Goal: Task Accomplishment & Management: Use online tool/utility

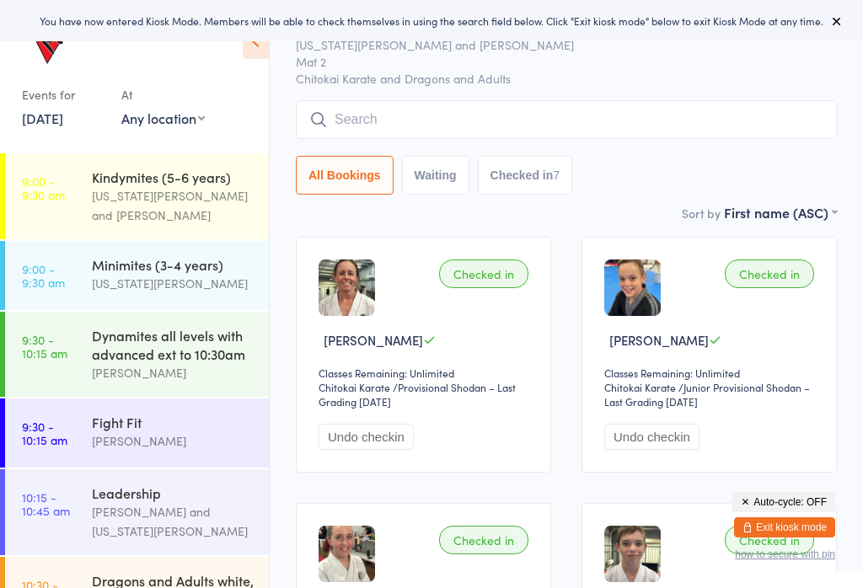
scroll to position [59, 0]
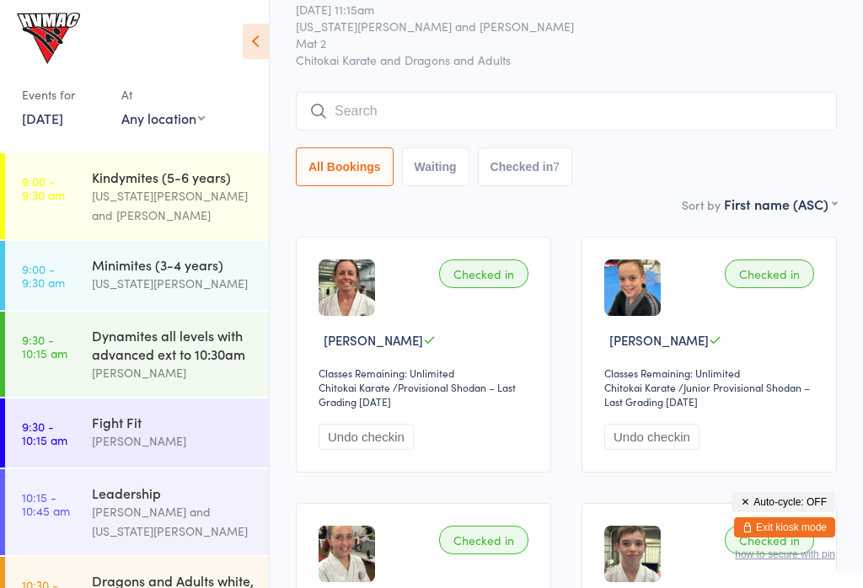
click at [155, 279] on div "[US_STATE][PERSON_NAME]" at bounding box center [173, 283] width 163 height 19
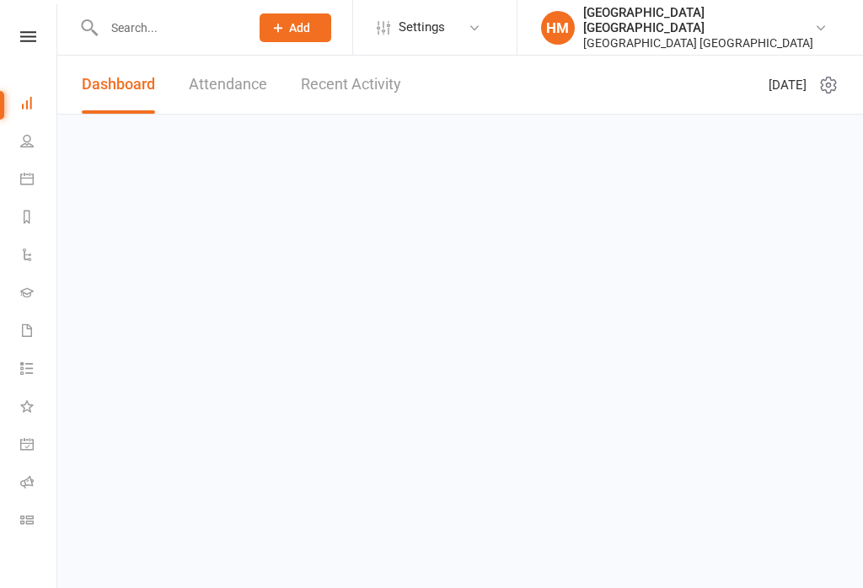
click at [13, 32] on link at bounding box center [28, 36] width 60 height 11
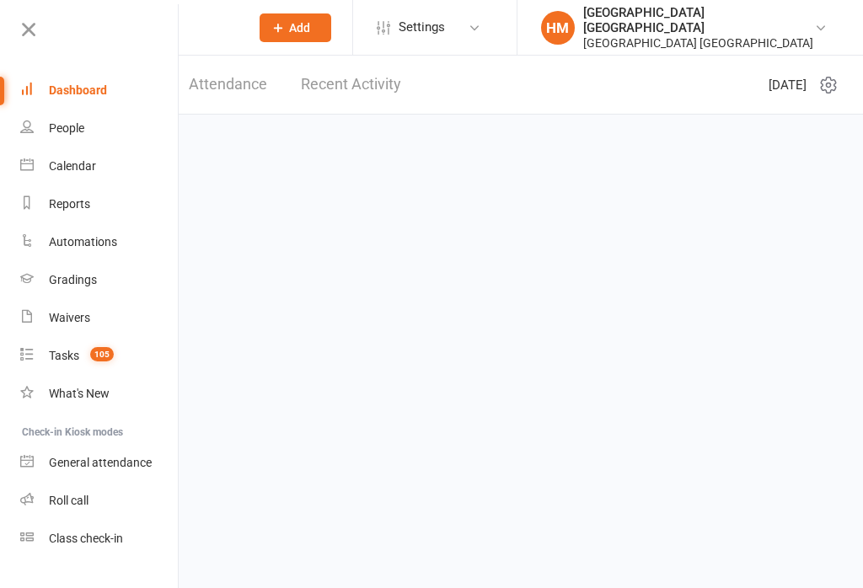
click at [62, 536] on div "Class check-in" at bounding box center [86, 538] width 74 height 13
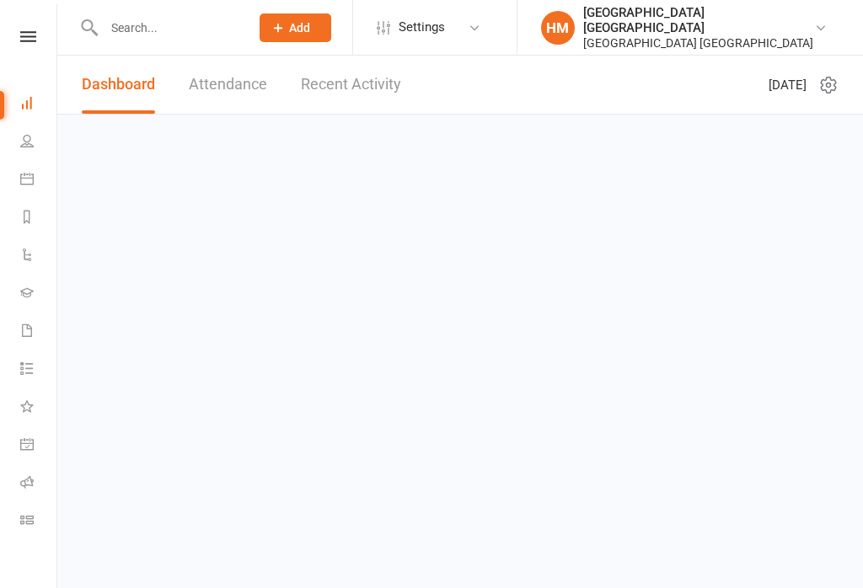
click at [0, 45] on html "Prospect Member Non-attending contact Class / event Appointment Grading event T…" at bounding box center [431, 81] width 863 height 162
click at [27, 31] on icon at bounding box center [28, 36] width 16 height 11
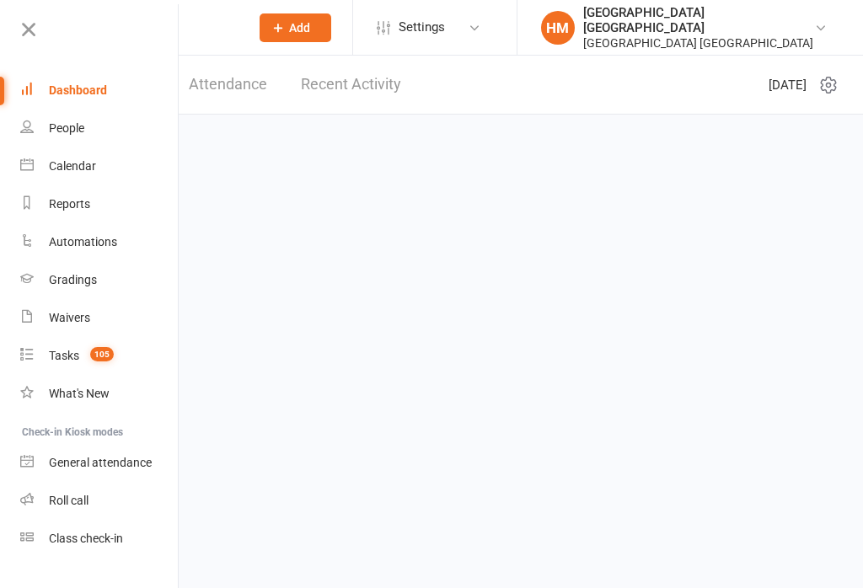
click at [79, 548] on link "Class check-in" at bounding box center [99, 539] width 159 height 38
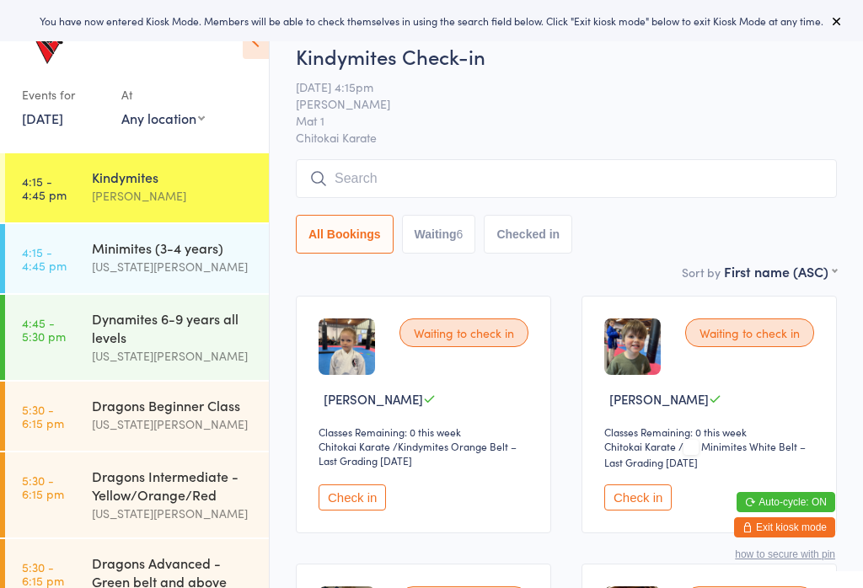
click at [124, 255] on div "Minimites (3-4 years)" at bounding box center [173, 248] width 163 height 19
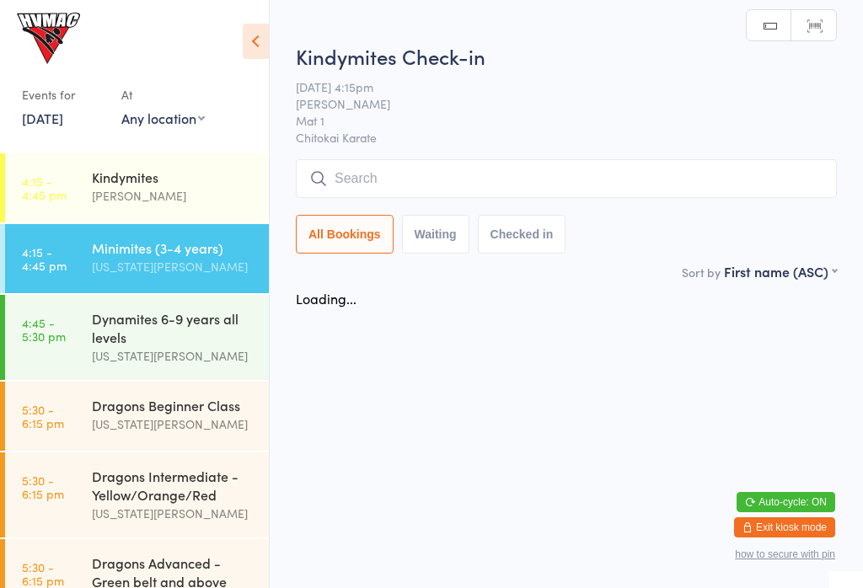
scroll to position [75, 0]
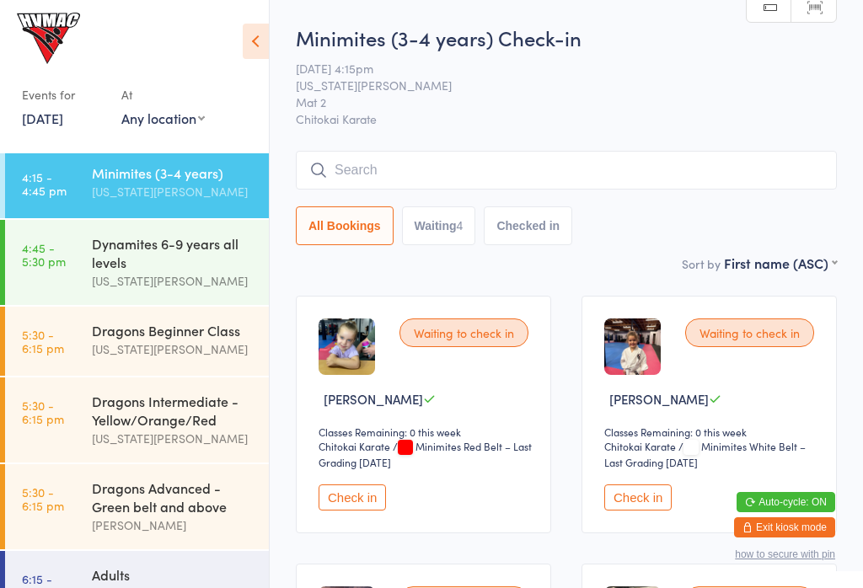
click at [116, 270] on div "Dynamites 6-9 years all levels" at bounding box center [173, 252] width 163 height 37
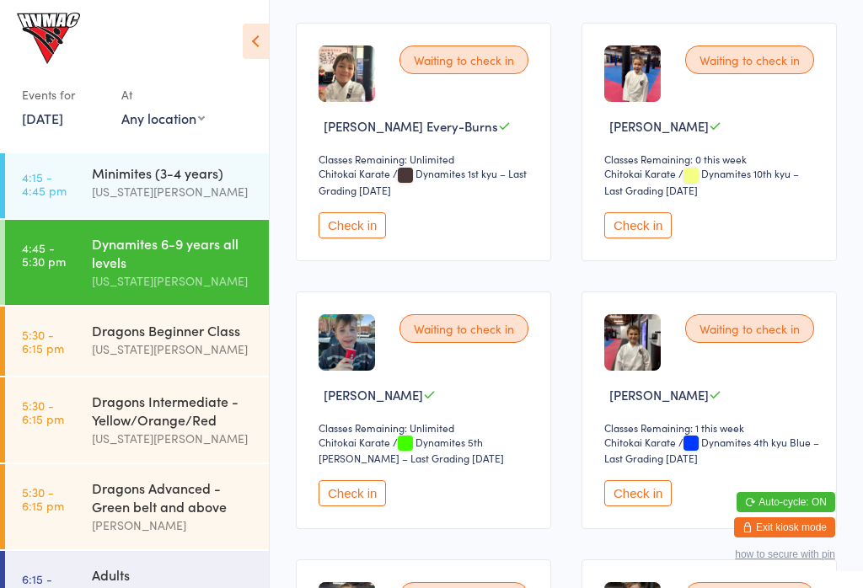
scroll to position [808, 0]
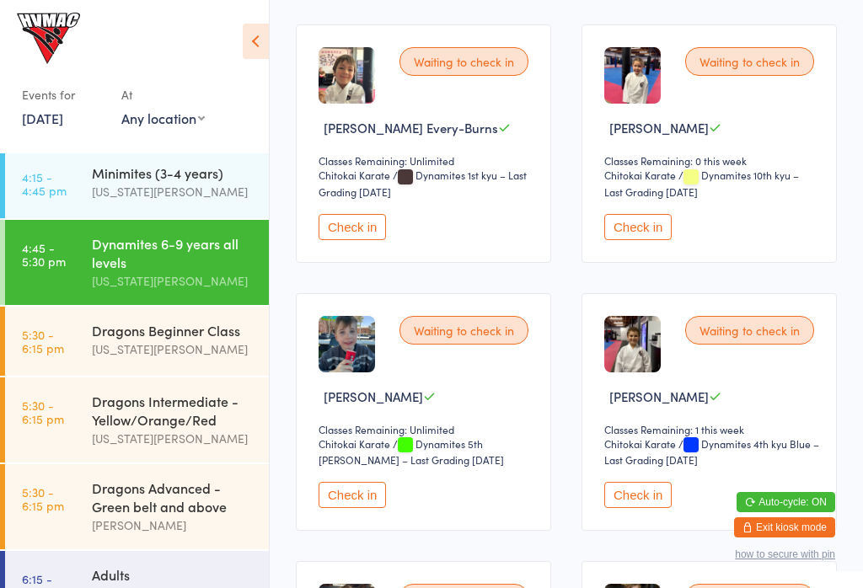
click at [644, 240] on button "Check in" at bounding box center [637, 227] width 67 height 26
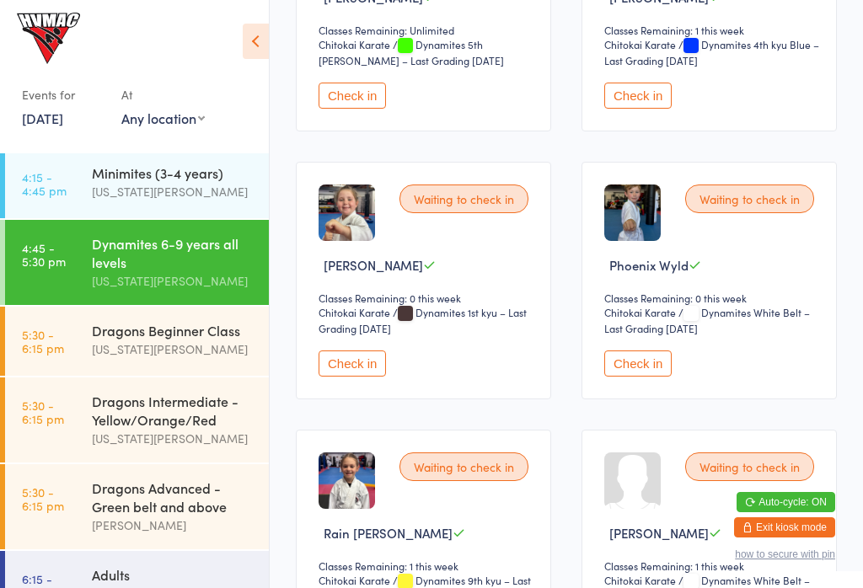
scroll to position [1208, 0]
click at [654, 376] on button "Check in" at bounding box center [637, 363] width 67 height 26
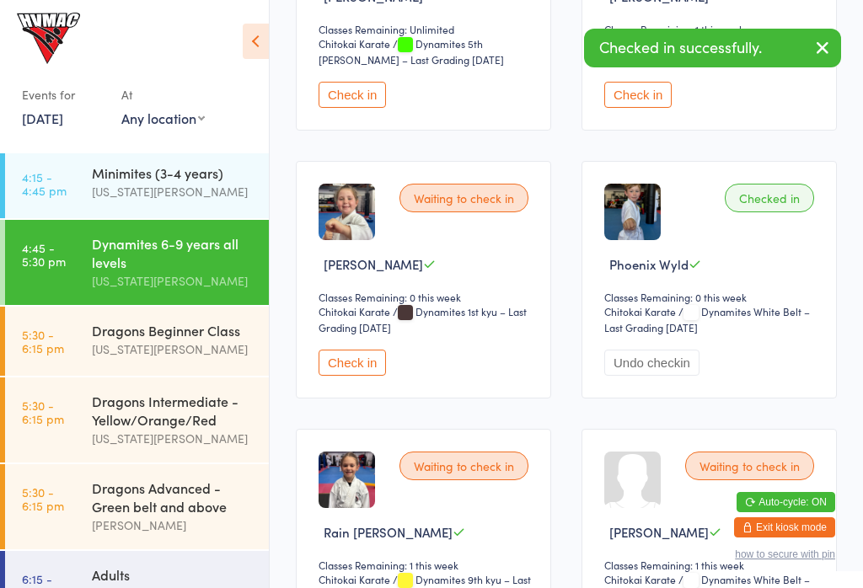
click at [114, 193] on div "[US_STATE][PERSON_NAME]" at bounding box center [173, 191] width 163 height 19
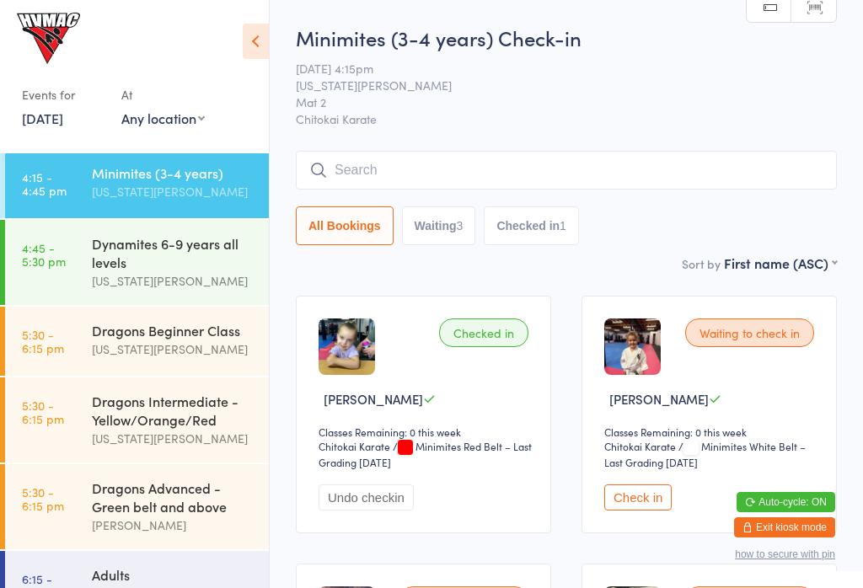
click at [589, 176] on input "search" at bounding box center [566, 170] width 541 height 39
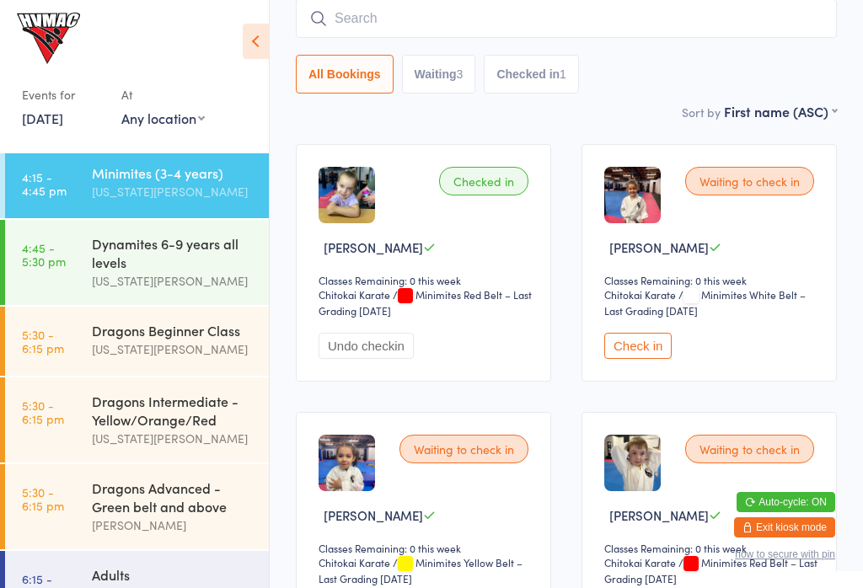
scroll to position [153, 0]
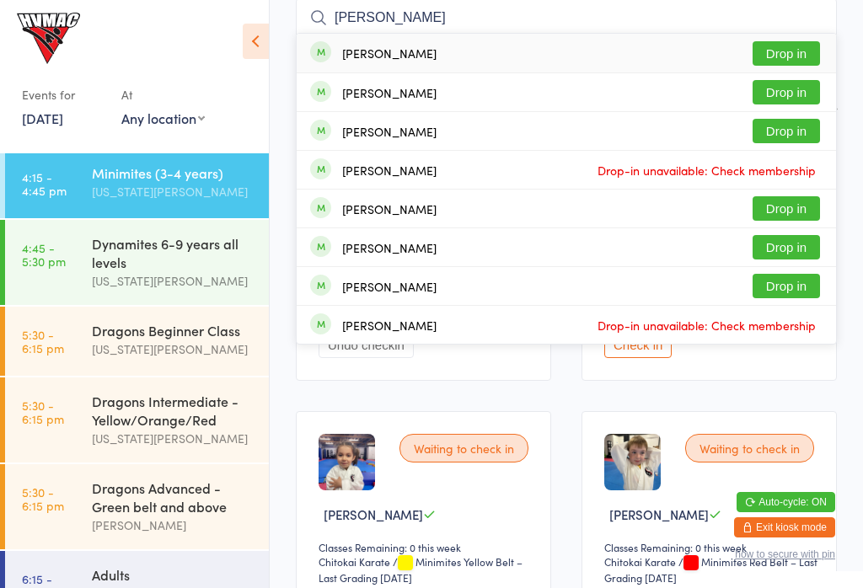
type input "[PERSON_NAME]"
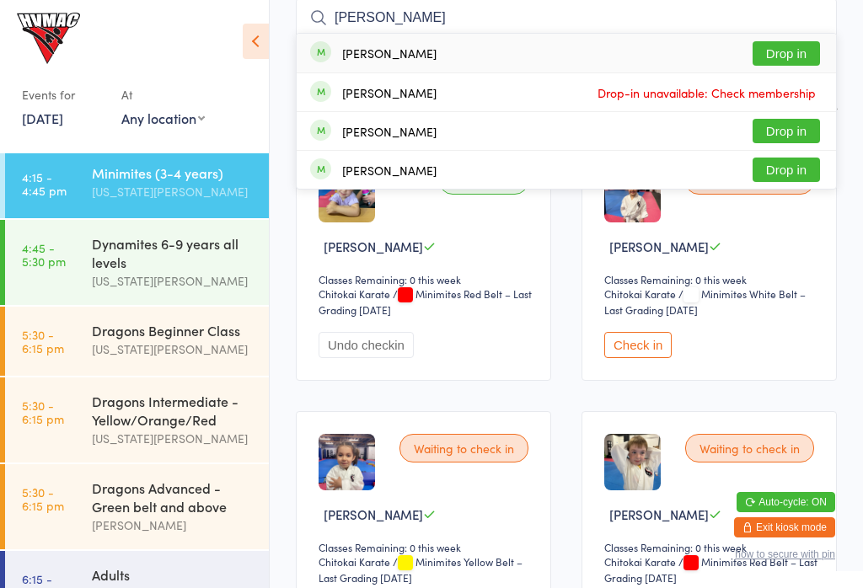
click at [99, 234] on div "Dynamites 6-9 years all levels" at bounding box center [173, 252] width 163 height 37
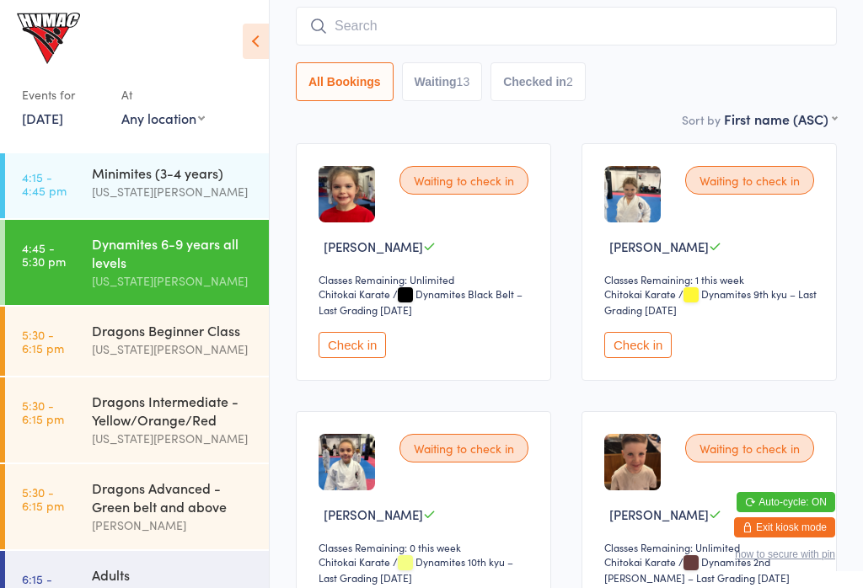
click at [105, 164] on div "Minimites (3-4 years)" at bounding box center [173, 173] width 163 height 19
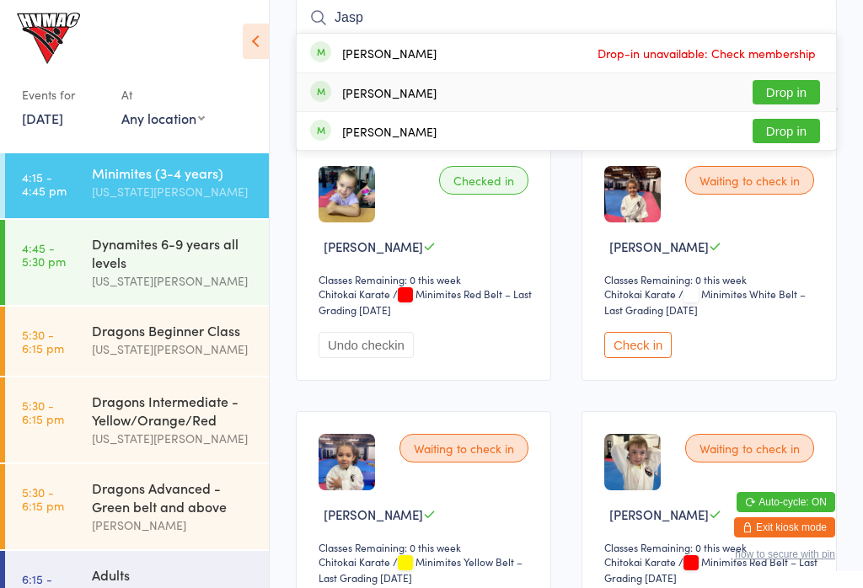
type input "Jasp"
click at [804, 97] on button "Drop in" at bounding box center [786, 92] width 67 height 24
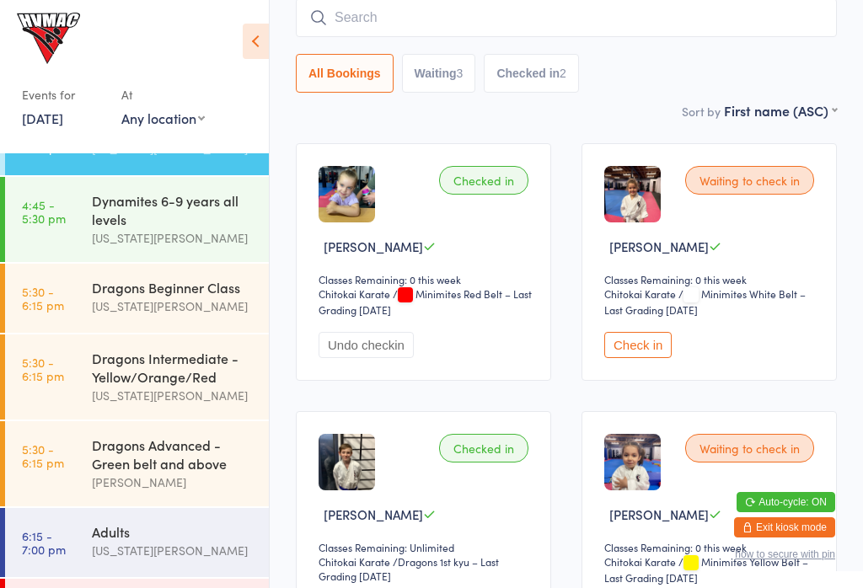
scroll to position [64, 0]
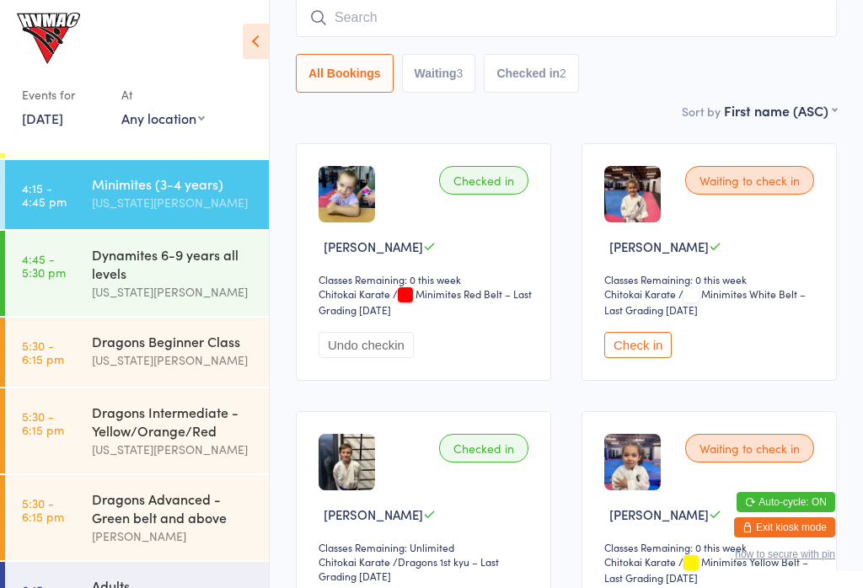
click at [475, 2] on input "search" at bounding box center [566, 17] width 541 height 39
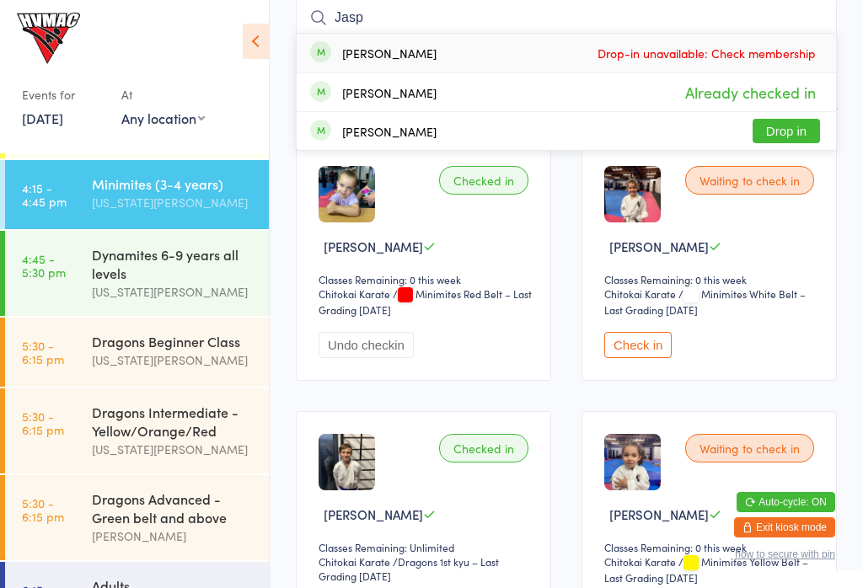
type input "Jasp"
click at [400, 64] on div "[PERSON_NAME] Drop-in unavailable: Check membership" at bounding box center [566, 53] width 539 height 39
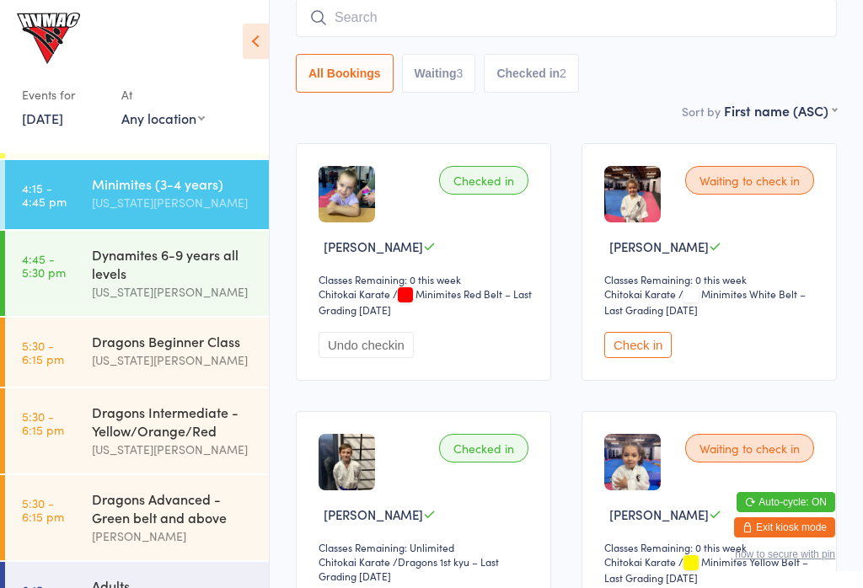
click at [525, 70] on button "Checked in 2" at bounding box center [531, 73] width 95 height 39
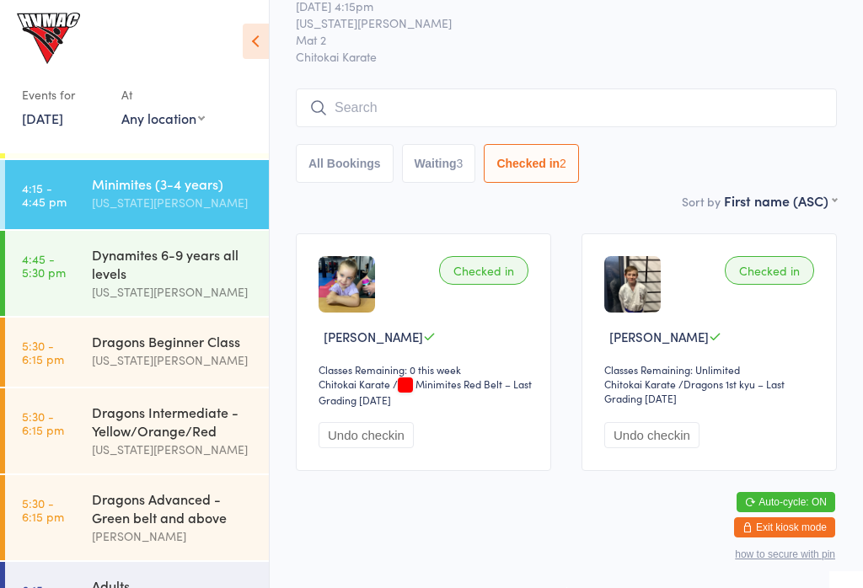
click at [446, 147] on button "Waiting 3" at bounding box center [439, 163] width 74 height 39
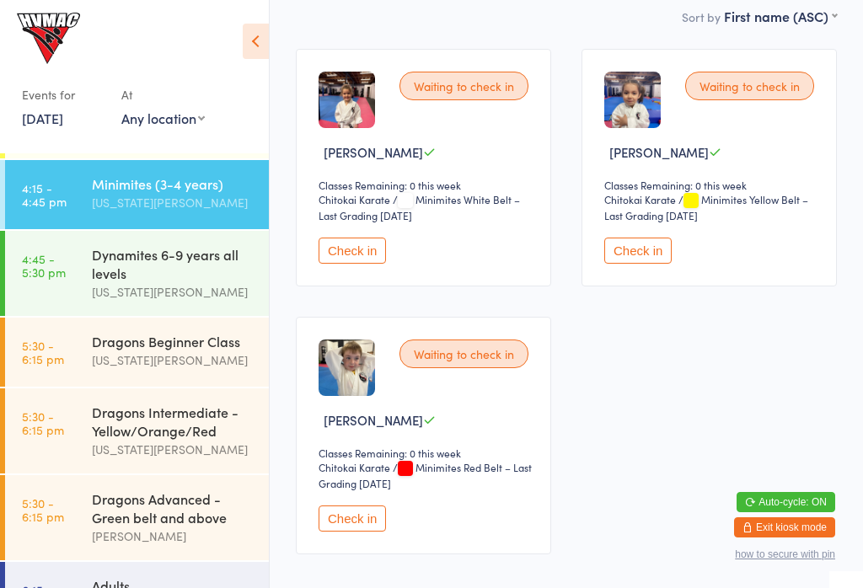
scroll to position [248, 0]
click at [183, 277] on div "Dynamites 6-9 years all levels" at bounding box center [173, 263] width 163 height 37
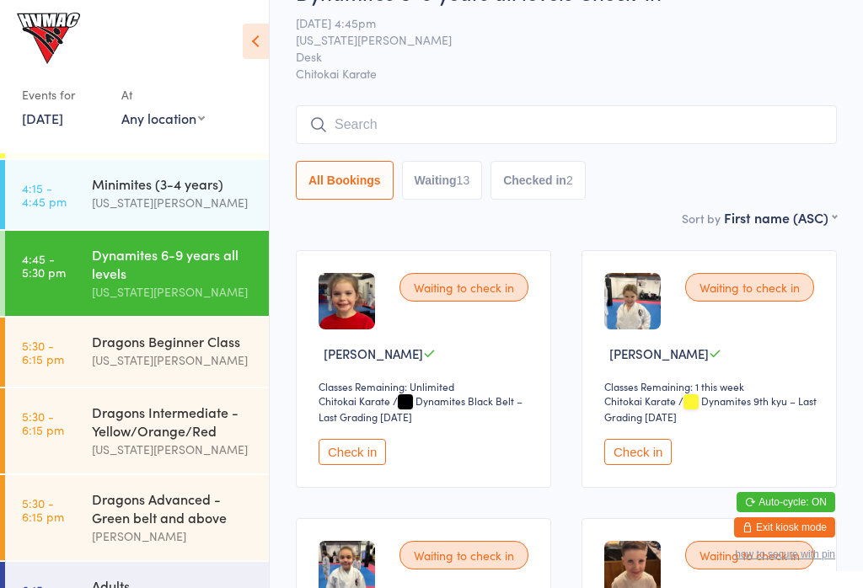
scroll to position [44, 0]
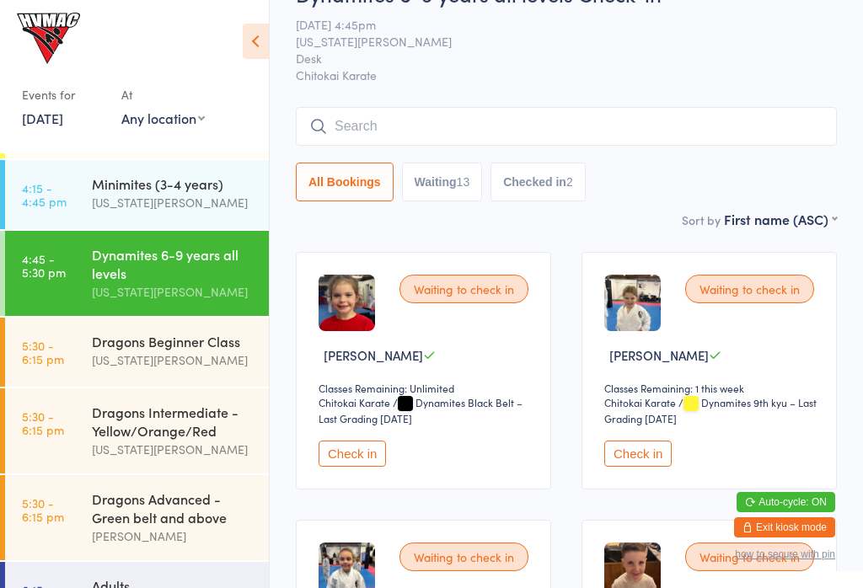
click at [566, 189] on button "Checked in 2" at bounding box center [538, 182] width 95 height 39
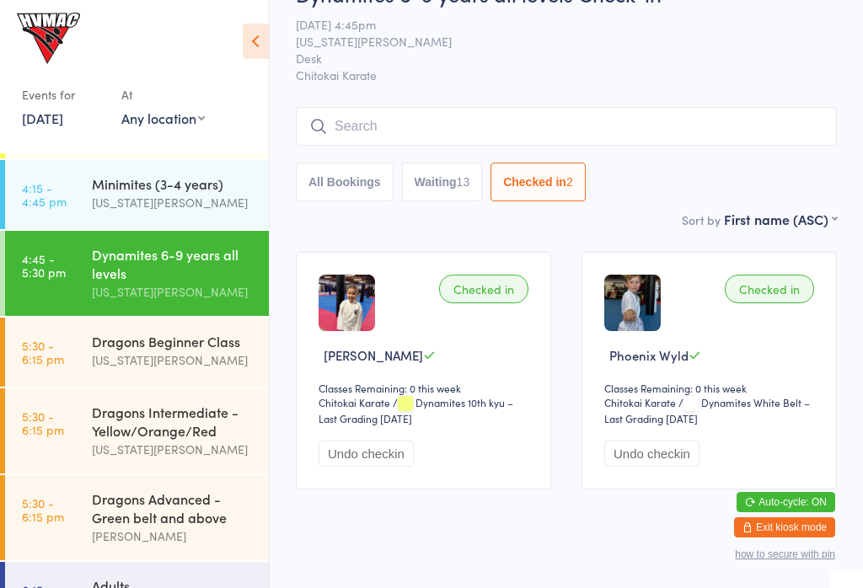
click at [194, 190] on div "Minimites (3-4 years)" at bounding box center [173, 183] width 163 height 19
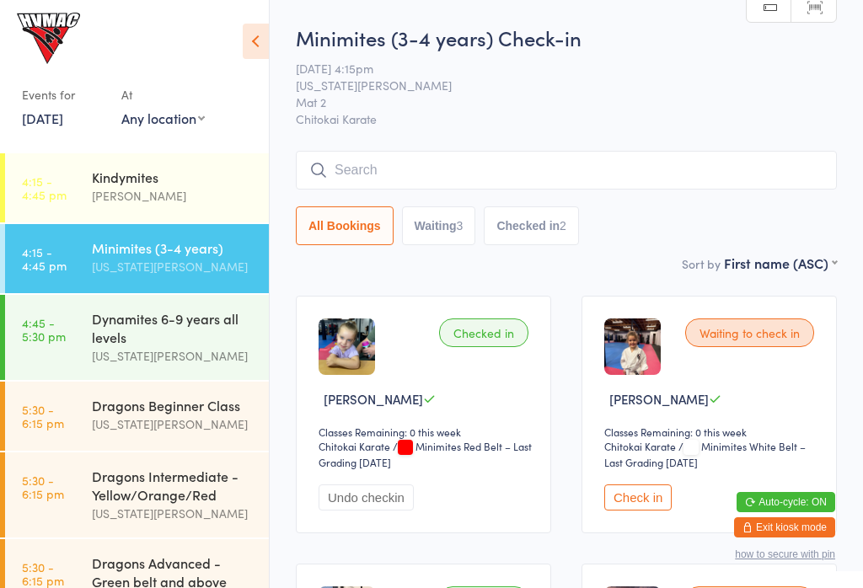
click at [81, 183] on link "4:15 - 4:45 pm Kindymites [PERSON_NAME]" at bounding box center [137, 187] width 264 height 69
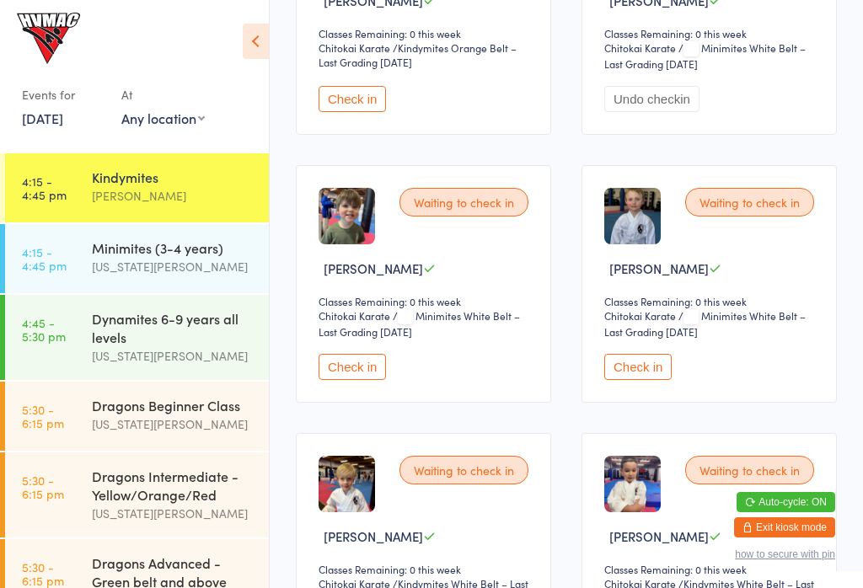
scroll to position [400, 0]
click at [654, 379] on button "Check in" at bounding box center [637, 366] width 67 height 26
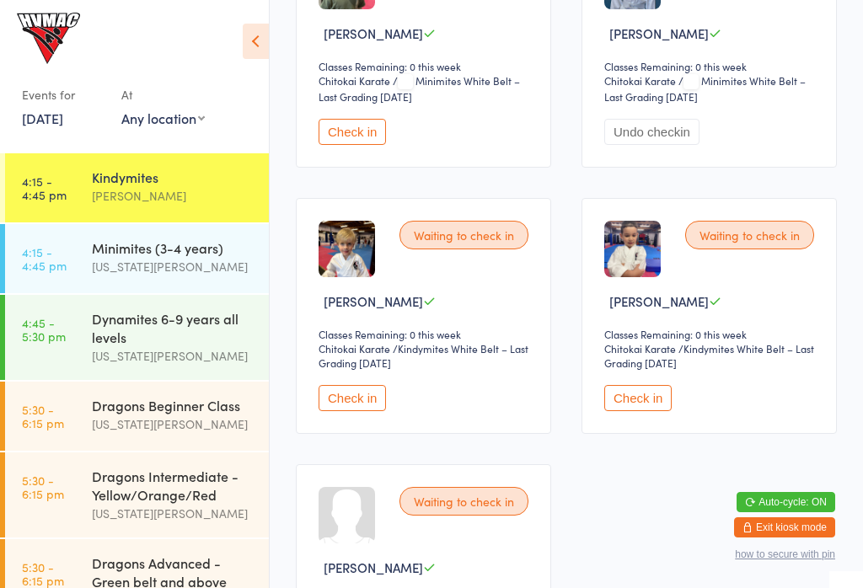
scroll to position [635, 0]
click at [123, 264] on div "[US_STATE][PERSON_NAME]" at bounding box center [173, 266] width 163 height 19
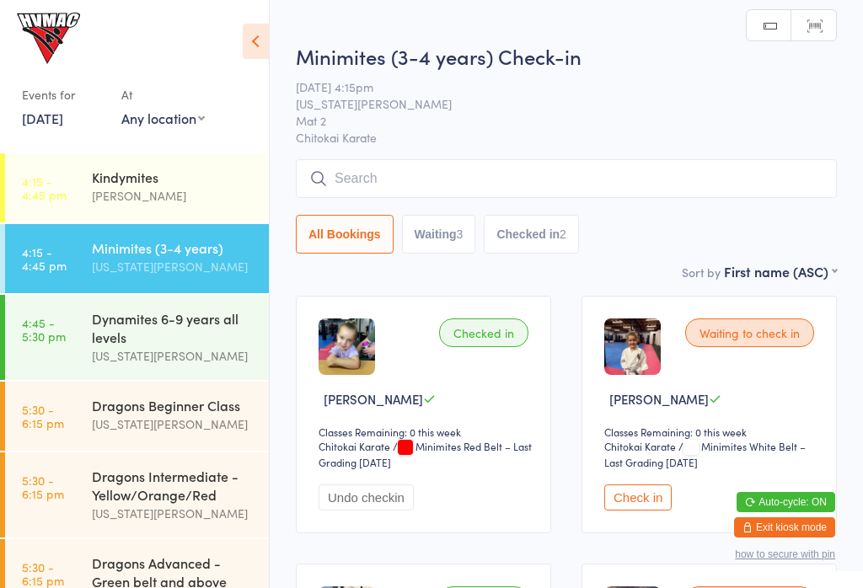
click at [169, 159] on div "Kindymites [PERSON_NAME]" at bounding box center [180, 186] width 177 height 67
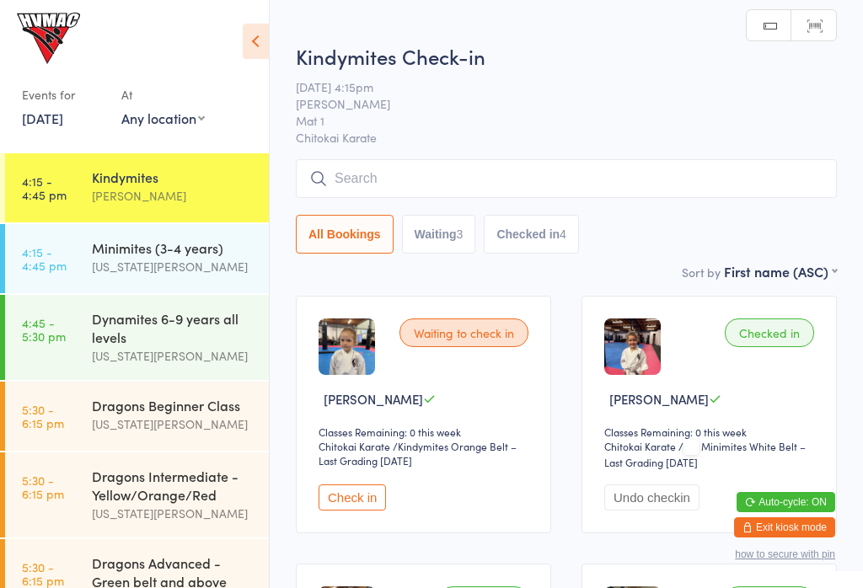
click at [174, 239] on div "Minimites (3-4 years)" at bounding box center [173, 248] width 163 height 19
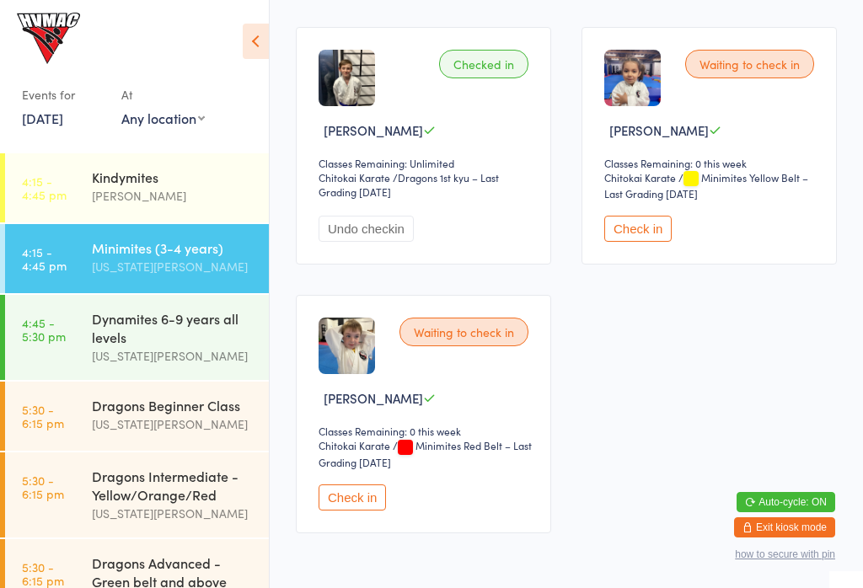
scroll to position [538, 0]
click at [368, 510] on button "Check in" at bounding box center [352, 497] width 67 height 26
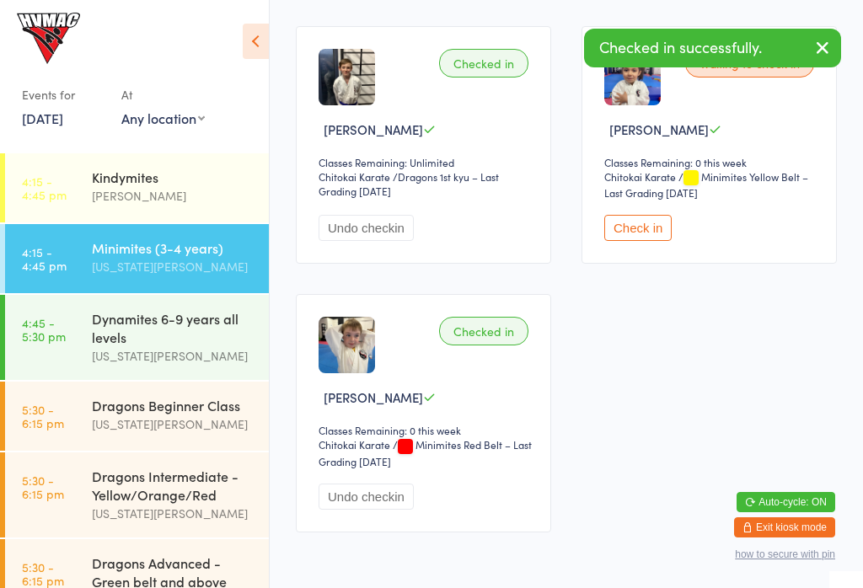
click at [349, 510] on button "Undo checkin" at bounding box center [366, 497] width 95 height 26
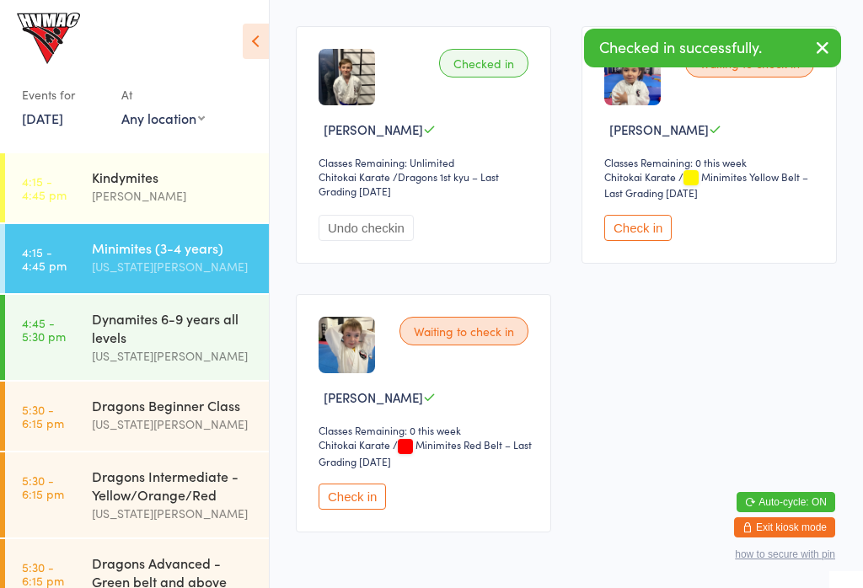
click at [360, 510] on button "Check in" at bounding box center [352, 497] width 67 height 26
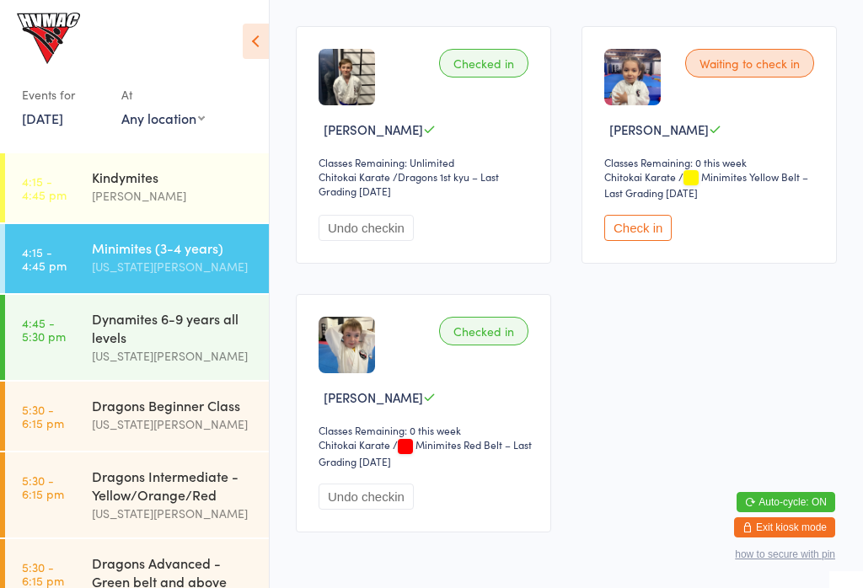
click at [99, 350] on div "[US_STATE][PERSON_NAME]" at bounding box center [173, 355] width 163 height 19
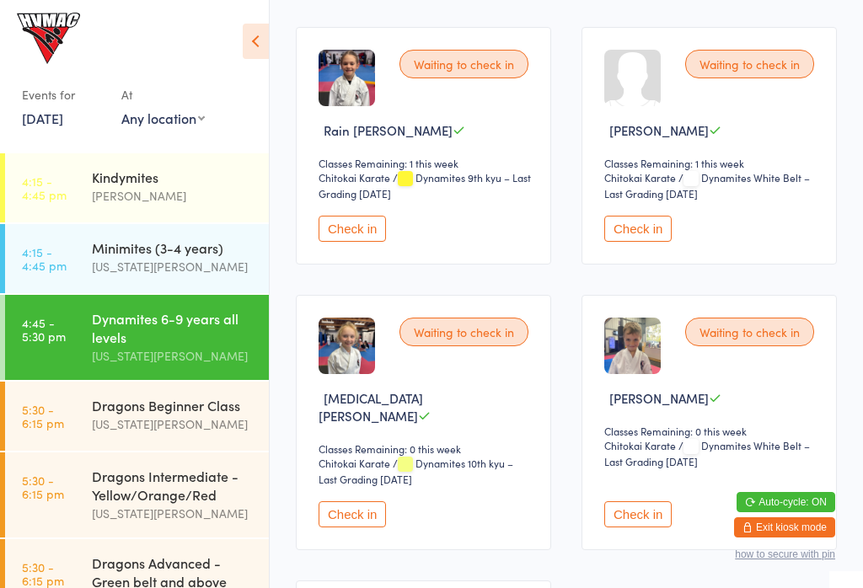
scroll to position [1612, 0]
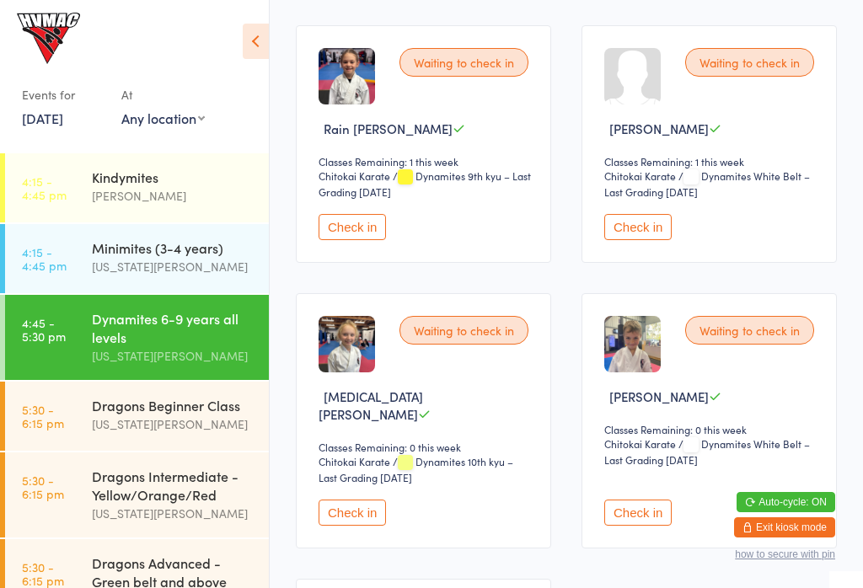
click at [362, 526] on button "Check in" at bounding box center [352, 513] width 67 height 26
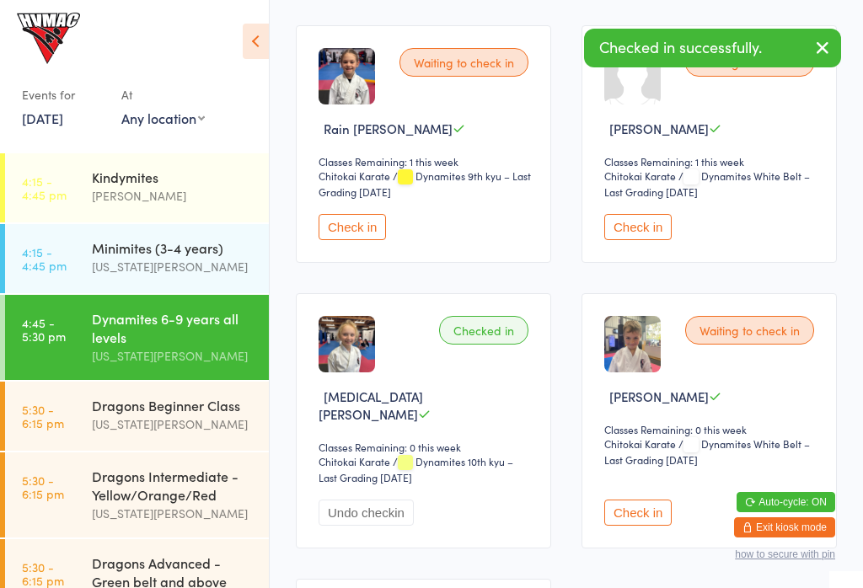
click at [88, 181] on link "4:15 - 4:45 pm Kindymites [PERSON_NAME]" at bounding box center [137, 187] width 264 height 69
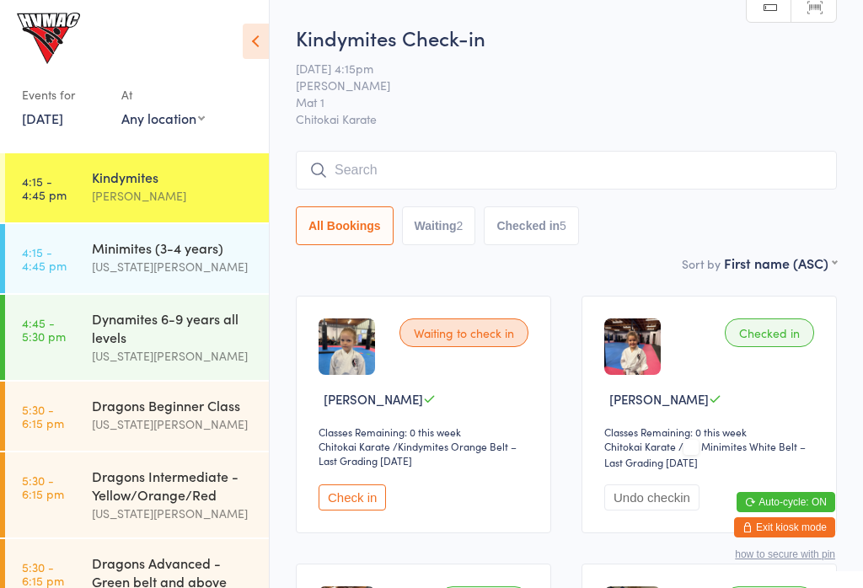
click at [353, 501] on button "Check in" at bounding box center [352, 498] width 67 height 26
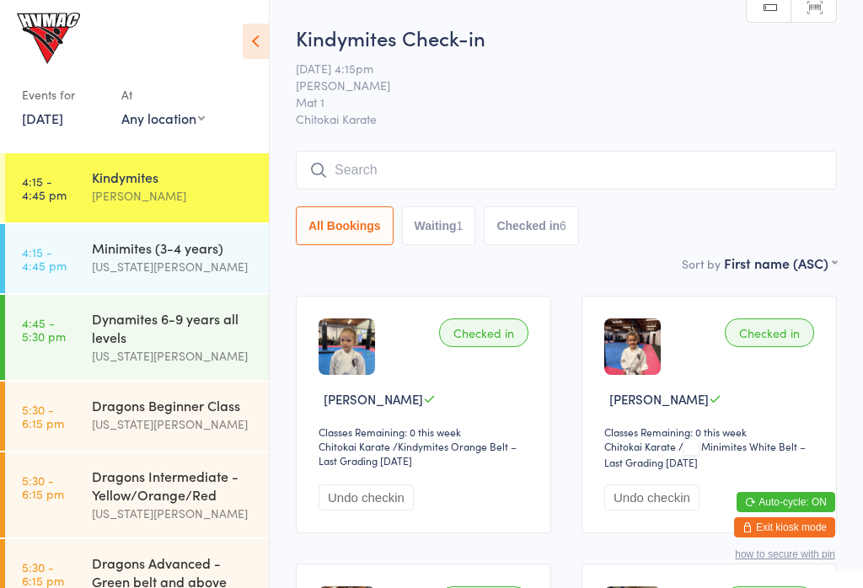
click at [85, 415] on link "5:30 - 6:15 pm Dragons Beginner Class [US_STATE][PERSON_NAME]" at bounding box center [137, 416] width 264 height 69
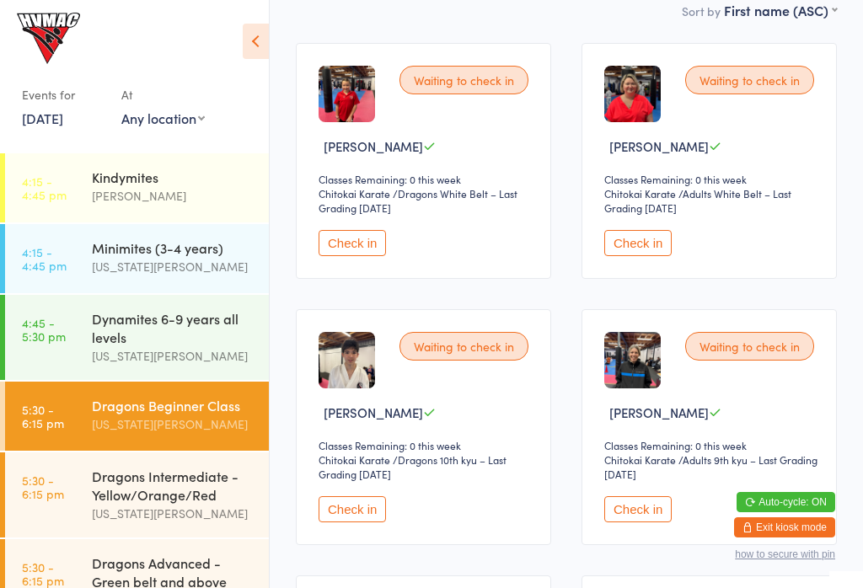
scroll to position [252, 0]
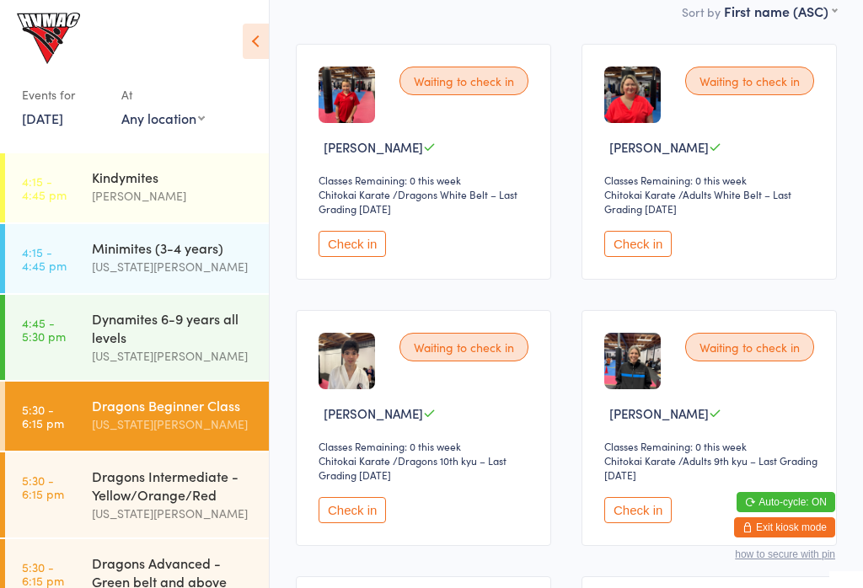
click at [169, 519] on div "[US_STATE][PERSON_NAME]" at bounding box center [173, 513] width 163 height 19
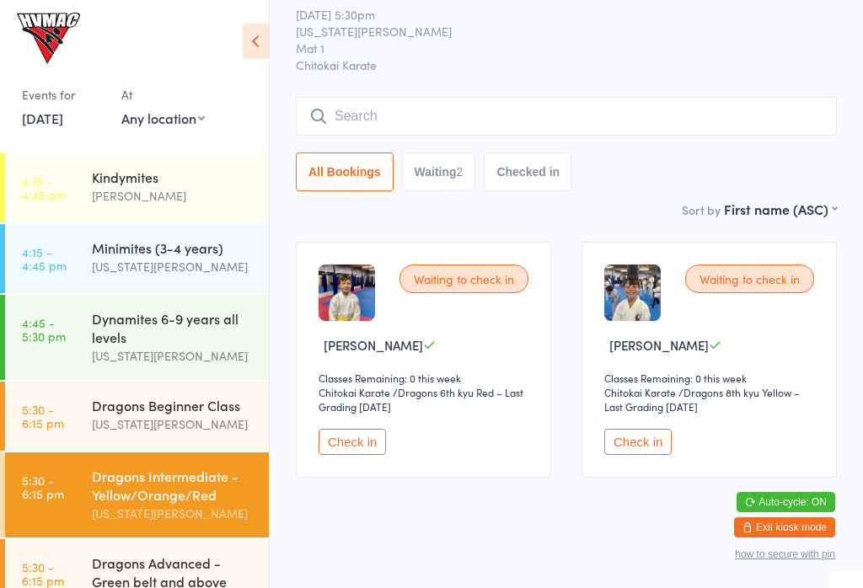
scroll to position [53, 0]
click at [194, 575] on div "Dragons Advanced - Green belt and above" at bounding box center [173, 572] width 163 height 37
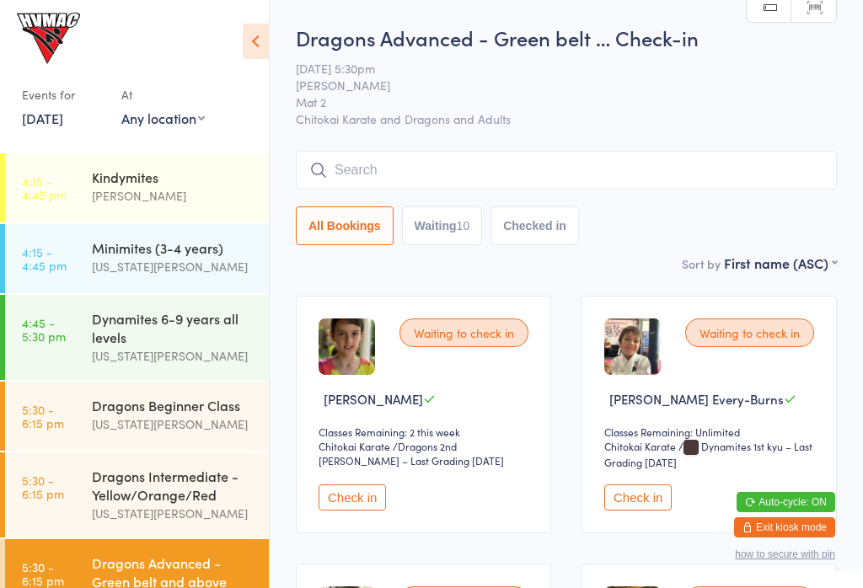
click at [664, 154] on input "search" at bounding box center [566, 170] width 541 height 39
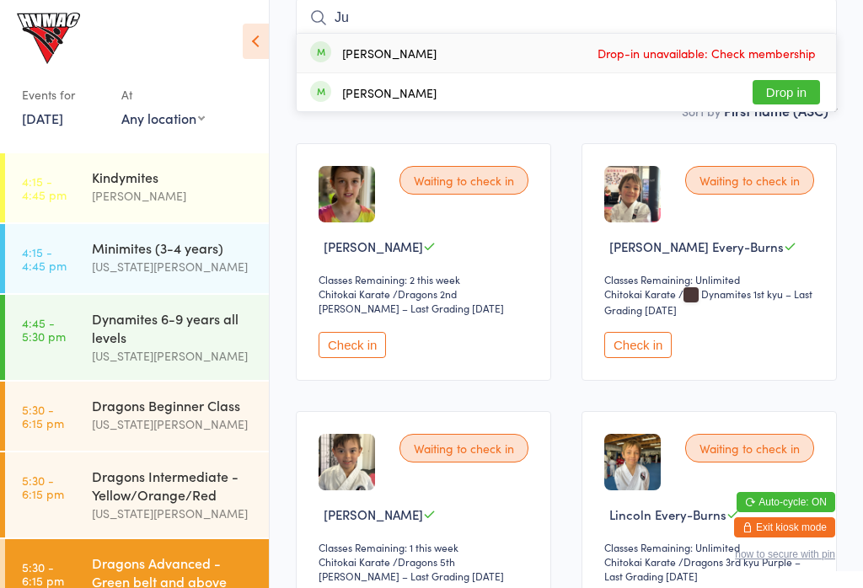
type input "J"
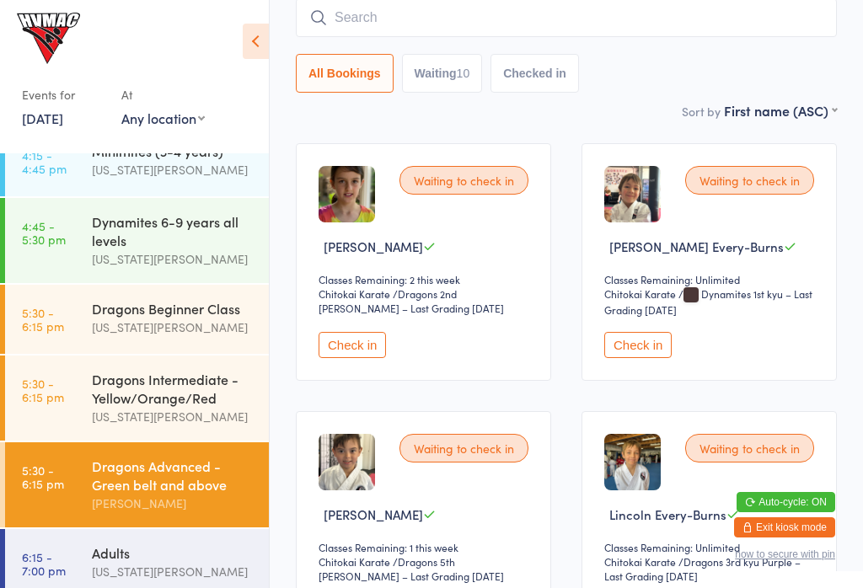
scroll to position [91, 0]
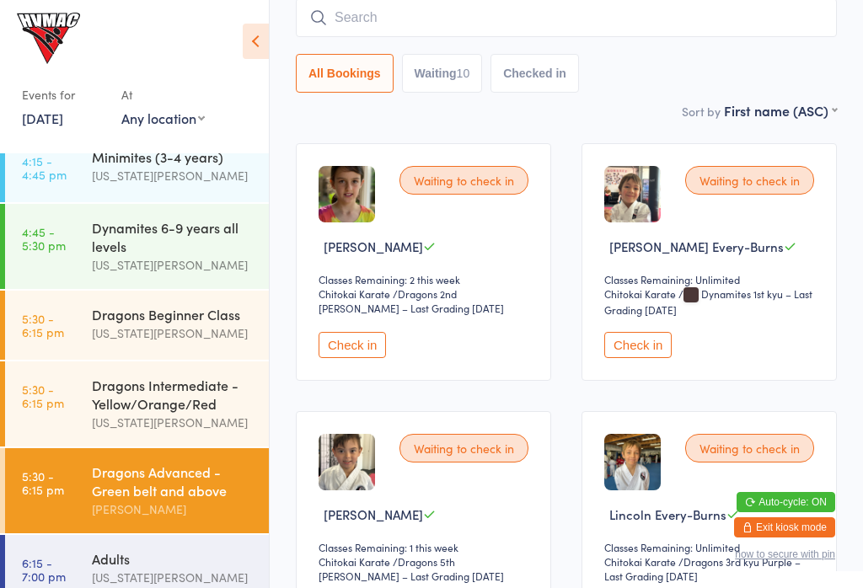
click at [62, 291] on link "5:30 - 6:15 pm Dragons Beginner Class [US_STATE][PERSON_NAME]" at bounding box center [137, 325] width 264 height 69
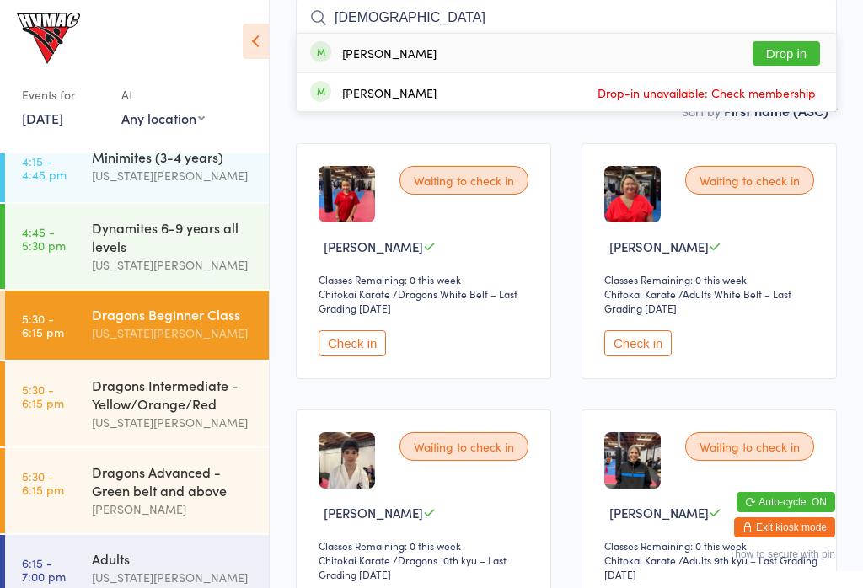
type input "[DEMOGRAPHIC_DATA]"
click at [802, 52] on button "Drop in" at bounding box center [786, 53] width 67 height 24
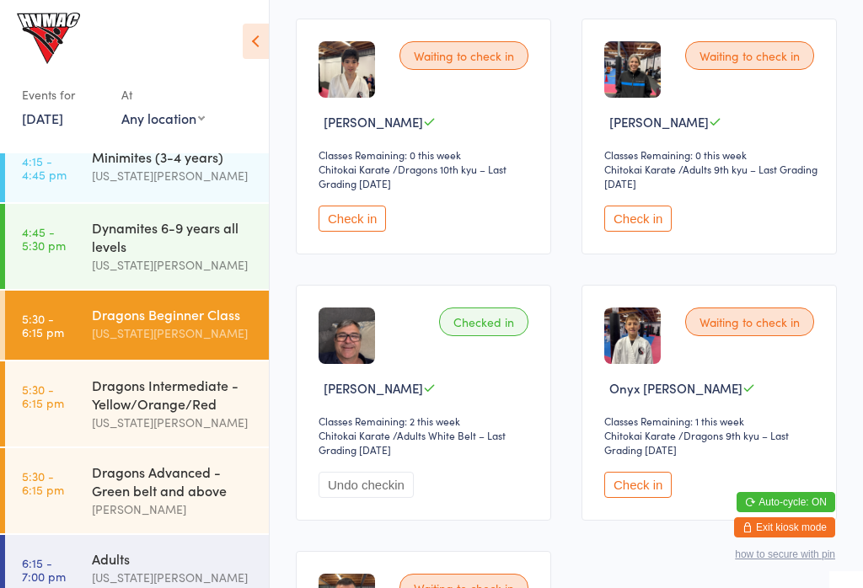
scroll to position [32, 0]
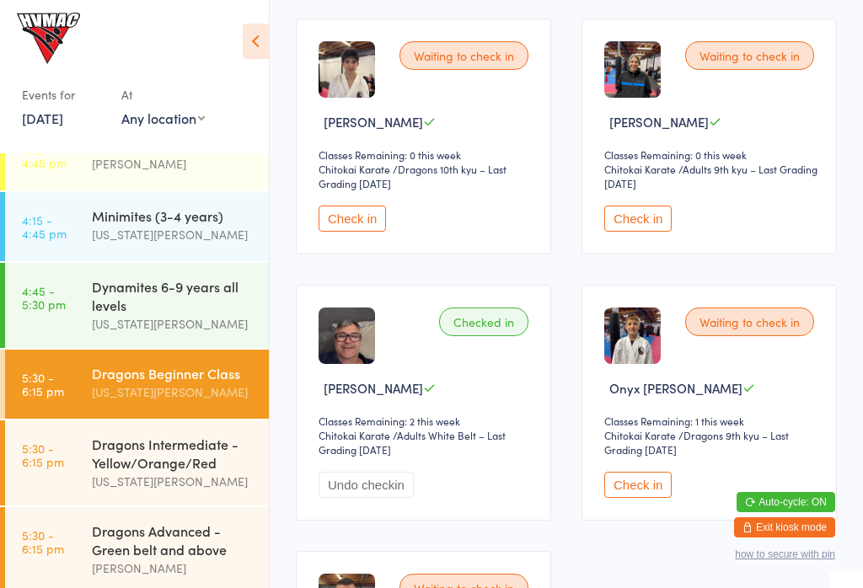
click at [153, 294] on div "Dynamites 6-9 years all levels" at bounding box center [173, 295] width 163 height 37
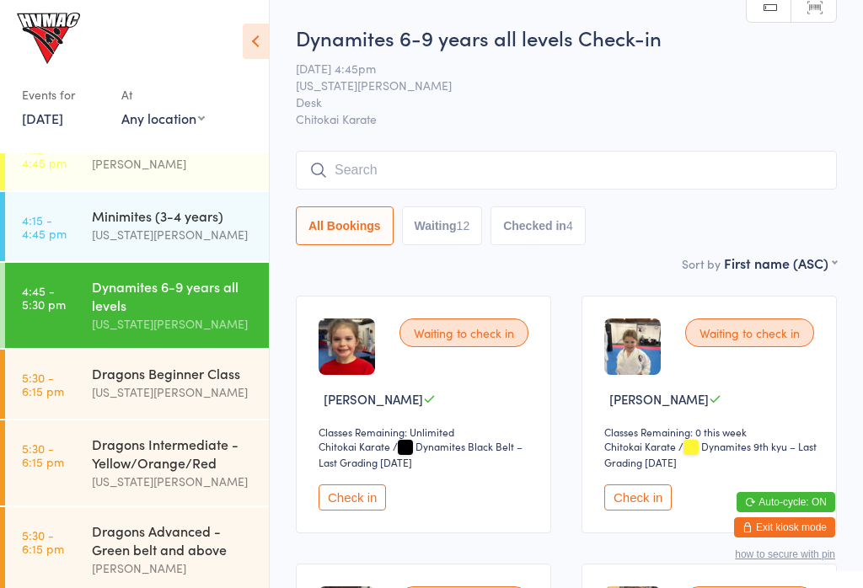
click at [385, 158] on input "search" at bounding box center [566, 170] width 541 height 39
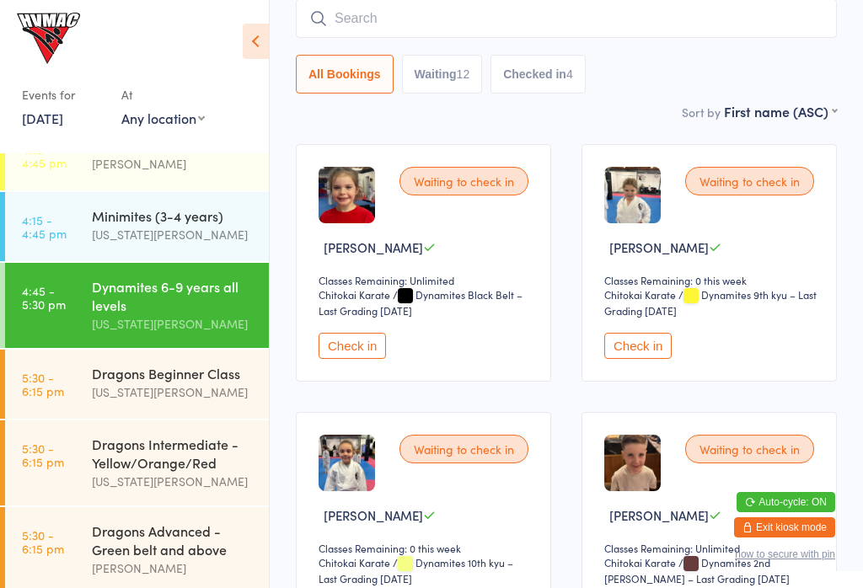
scroll to position [153, 0]
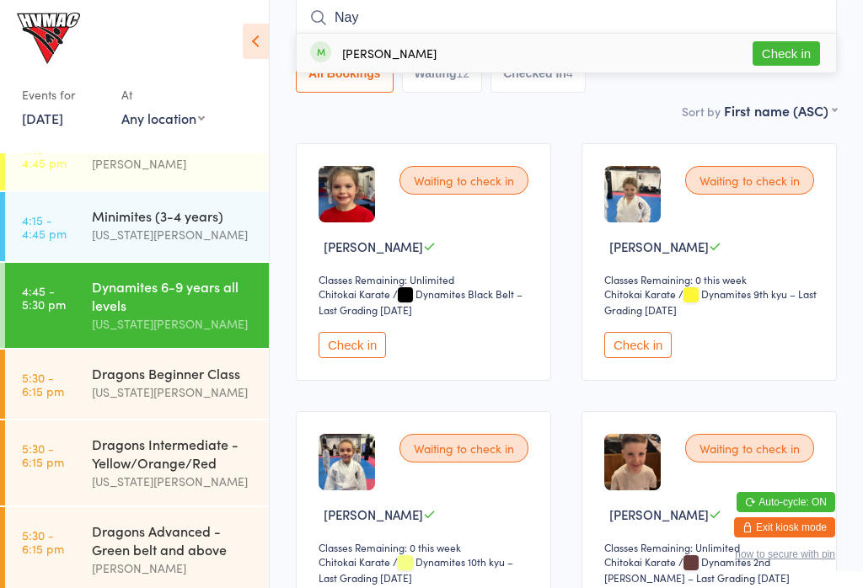
type input "Nay"
click at [796, 60] on button "Check in" at bounding box center [786, 53] width 67 height 24
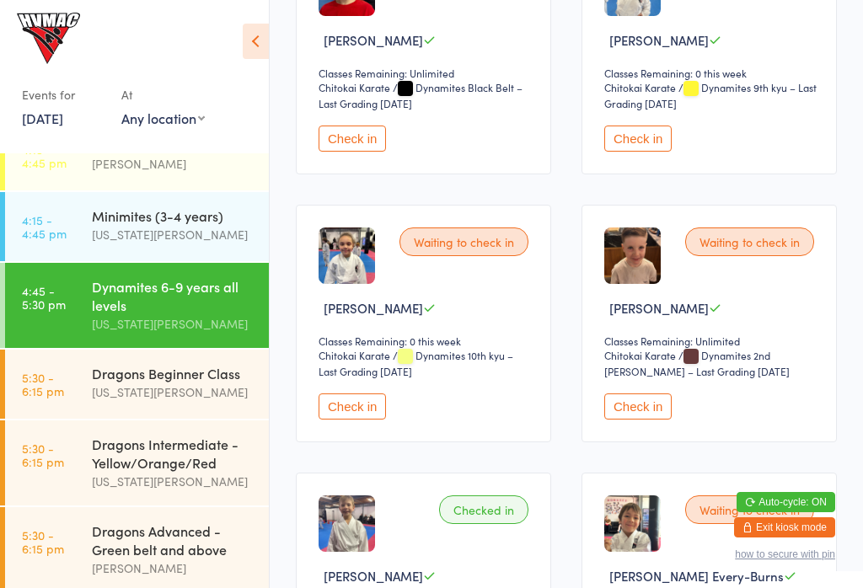
scroll to position [370, 0]
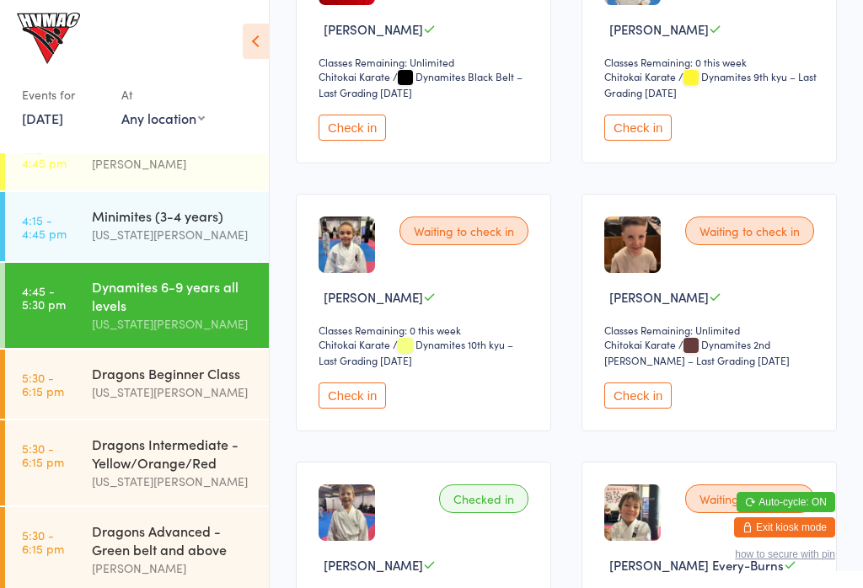
click at [350, 141] on button "Check in" at bounding box center [352, 128] width 67 height 26
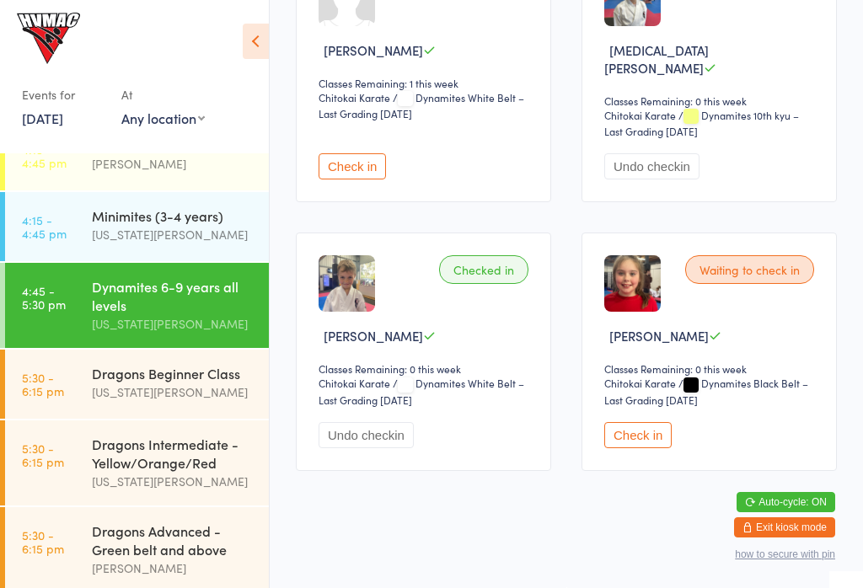
scroll to position [1989, 0]
click at [648, 448] on button "Check in" at bounding box center [637, 435] width 67 height 26
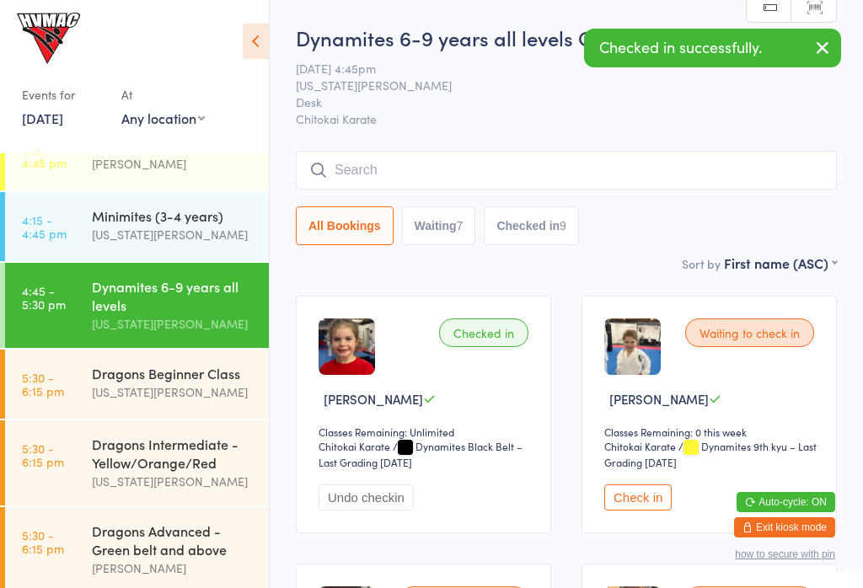
scroll to position [0, 0]
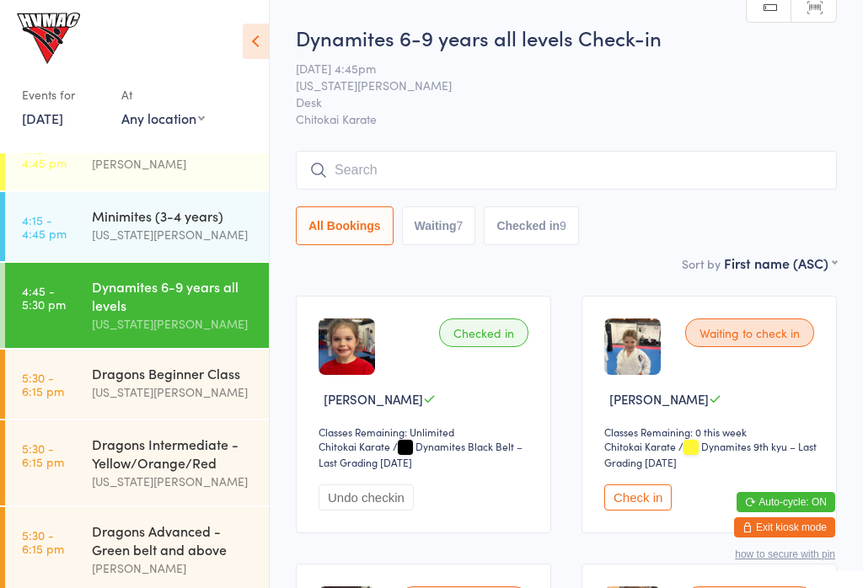
click at [93, 400] on div "[US_STATE][PERSON_NAME]" at bounding box center [173, 392] width 163 height 19
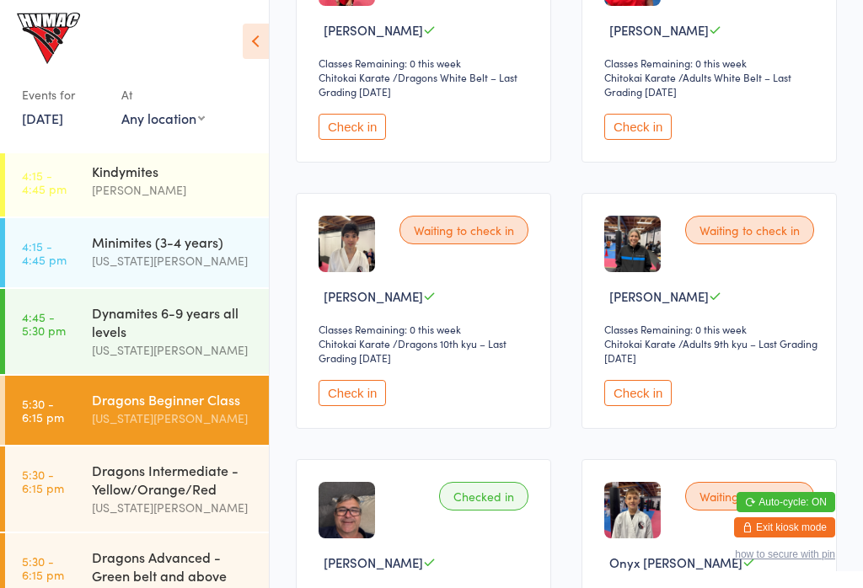
scroll to position [371, 0]
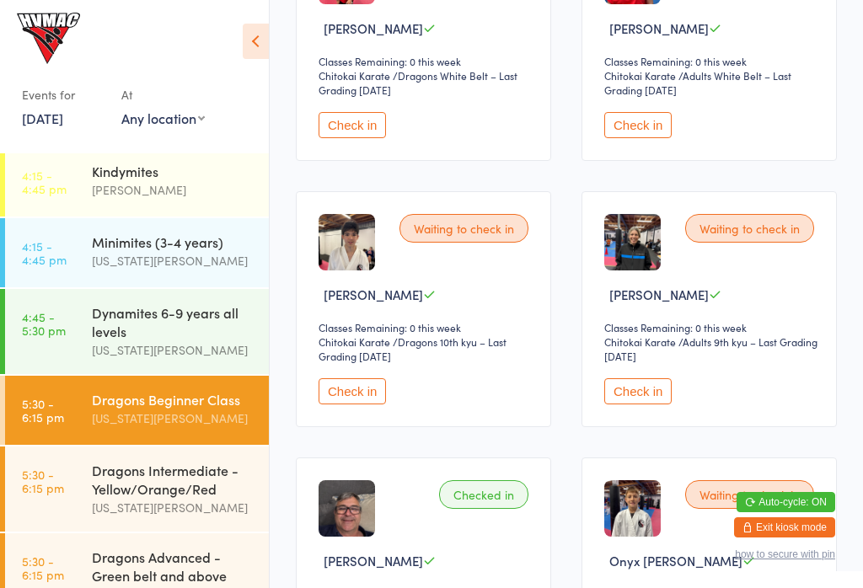
click at [655, 405] on button "Check in" at bounding box center [637, 391] width 67 height 26
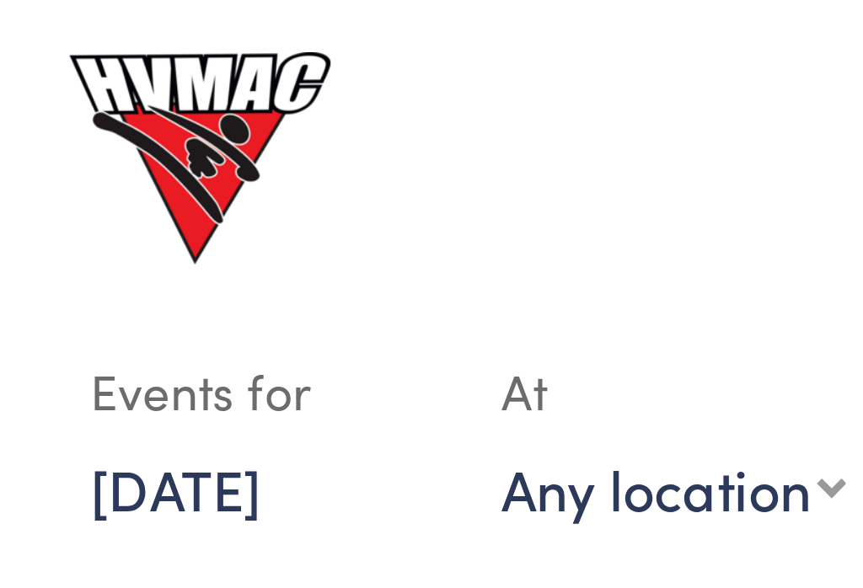
scroll to position [73, 0]
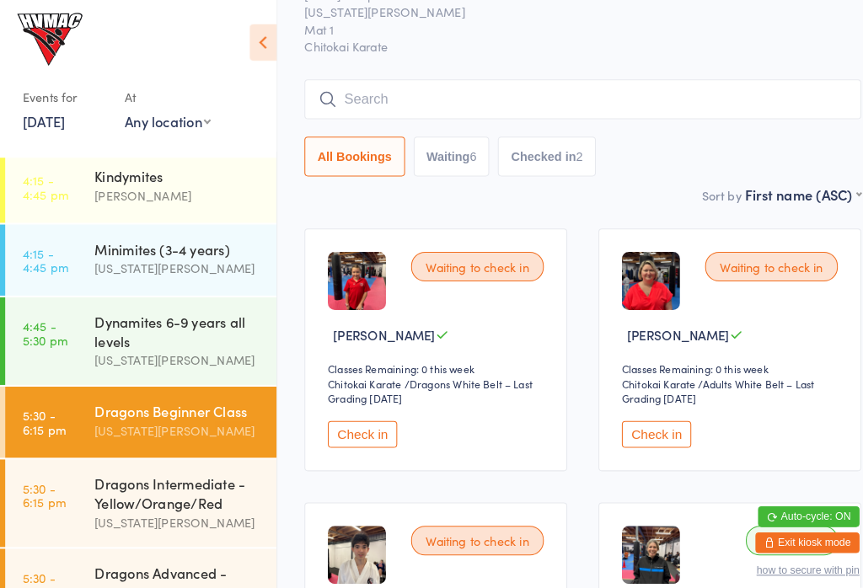
click at [182, 325] on div "Dynamites 6-9 years all levels" at bounding box center [173, 321] width 163 height 37
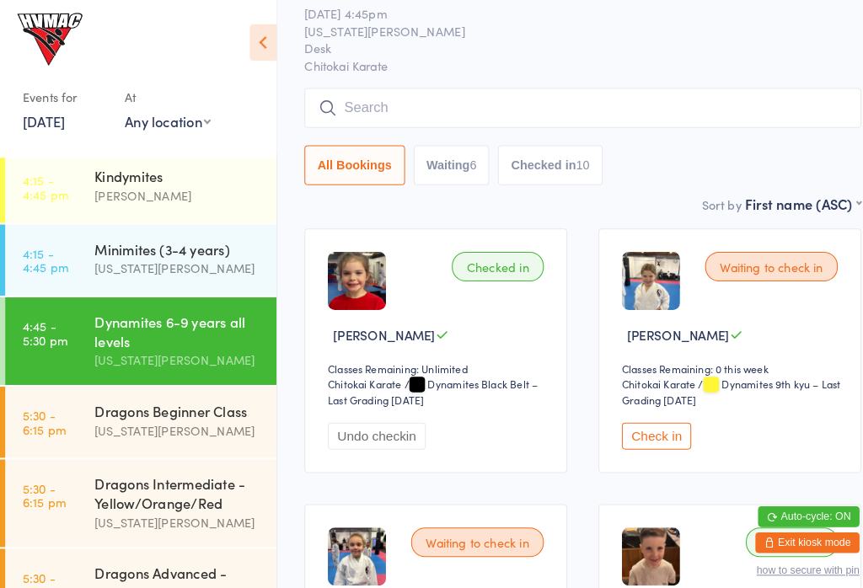
scroll to position [16, 0]
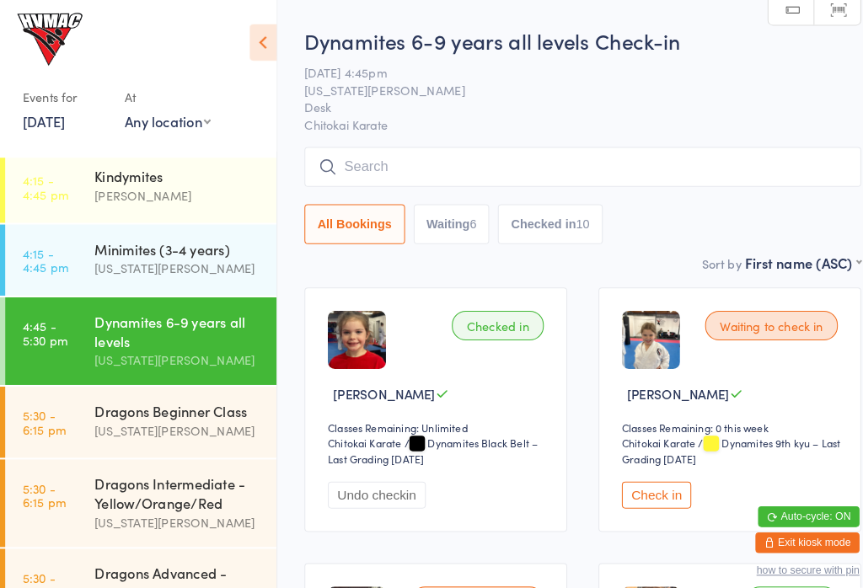
click at [243, 24] on icon at bounding box center [256, 41] width 26 height 35
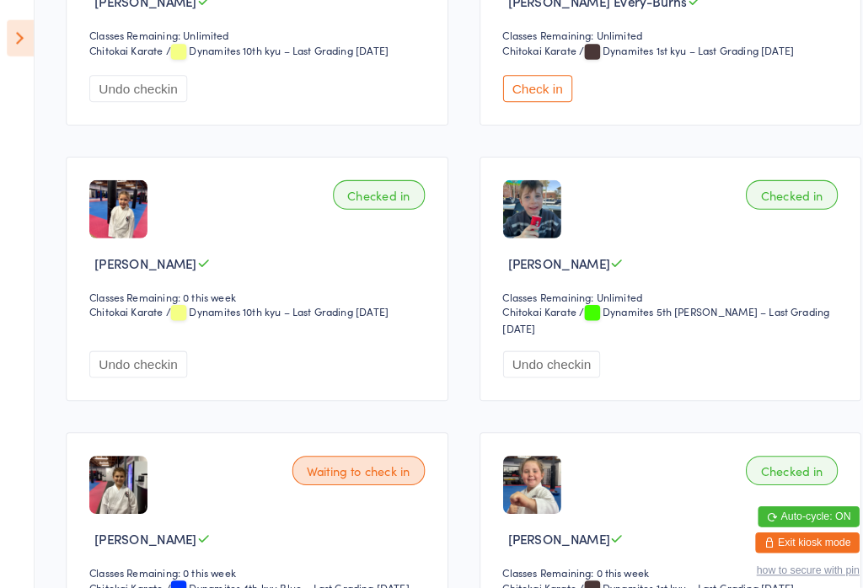
scroll to position [931, 0]
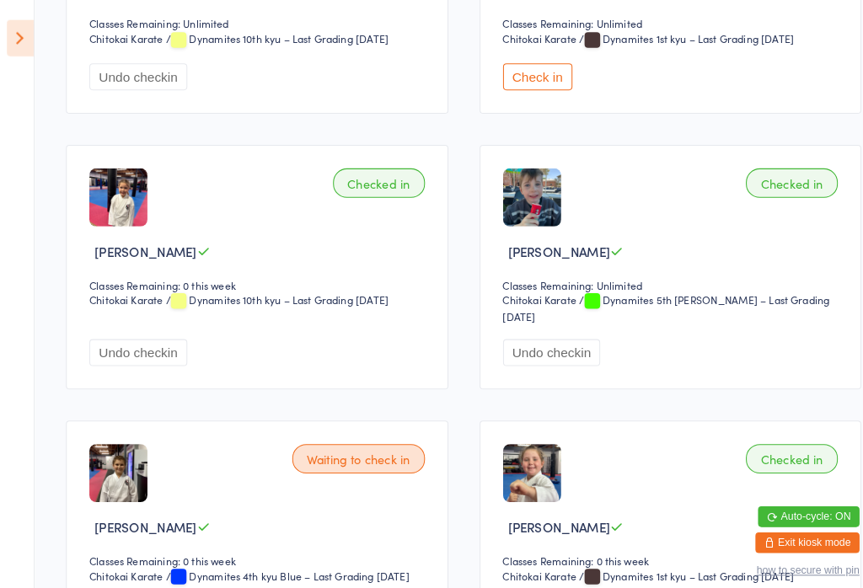
click at [529, 46] on select "Chitokai Karate" at bounding box center [537, 38] width 96 height 16
click at [518, 88] on button "Check in" at bounding box center [522, 75] width 67 height 26
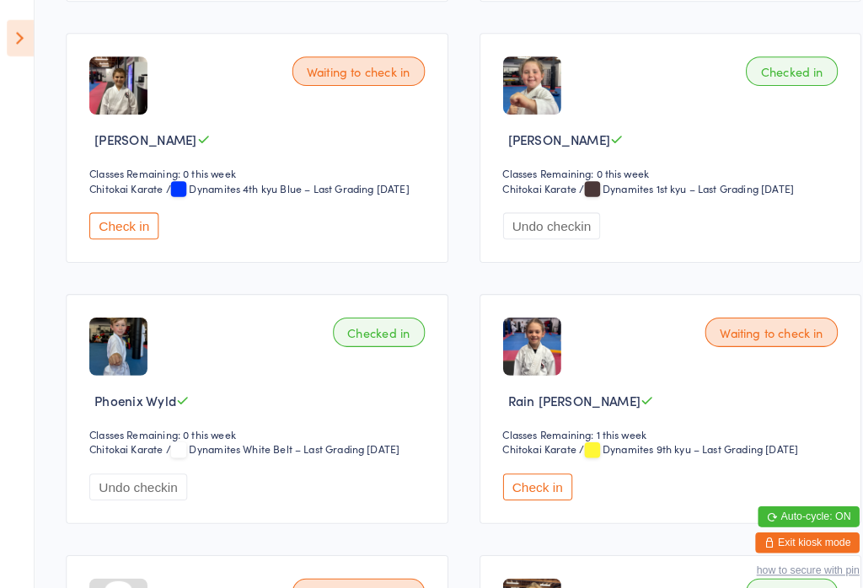
scroll to position [1308, 3]
click at [10, 40] on icon at bounding box center [20, 36] width 26 height 35
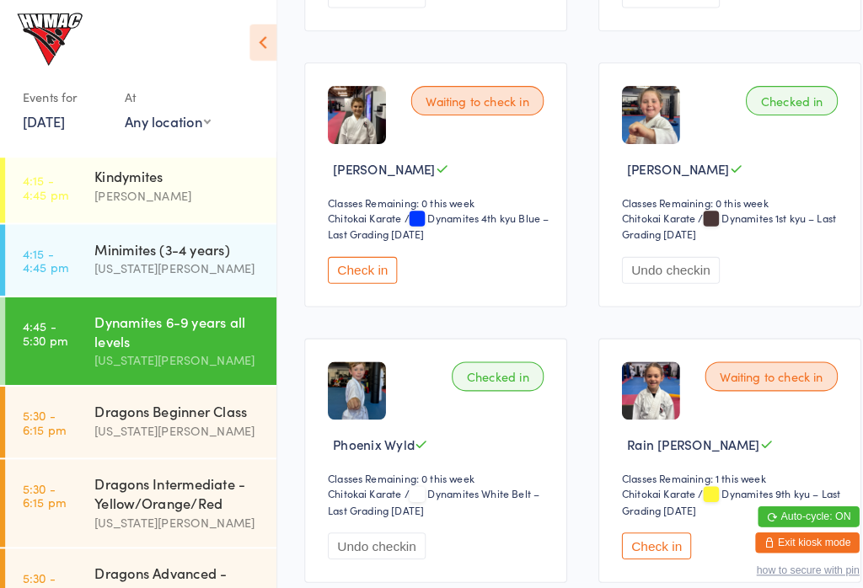
scroll to position [1308, 8]
click at [17, 35] on img at bounding box center [48, 38] width 63 height 51
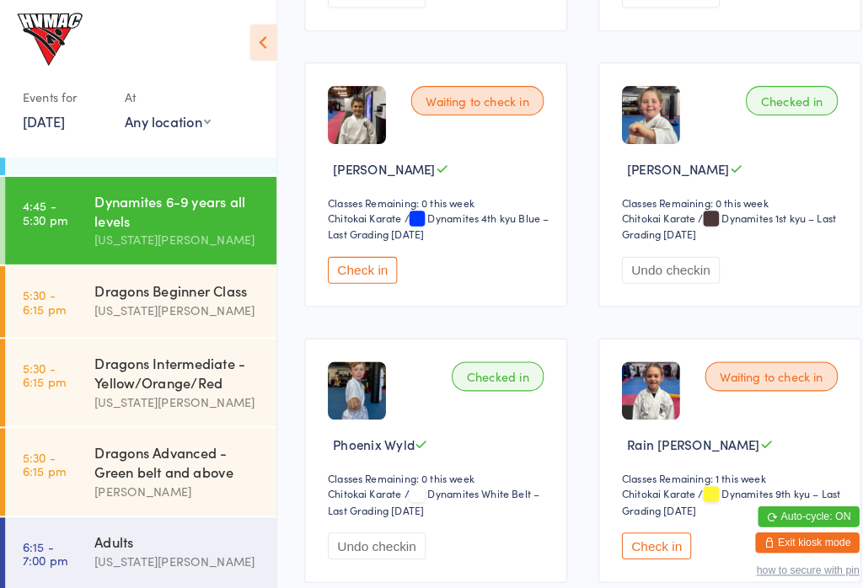
scroll to position [208, 0]
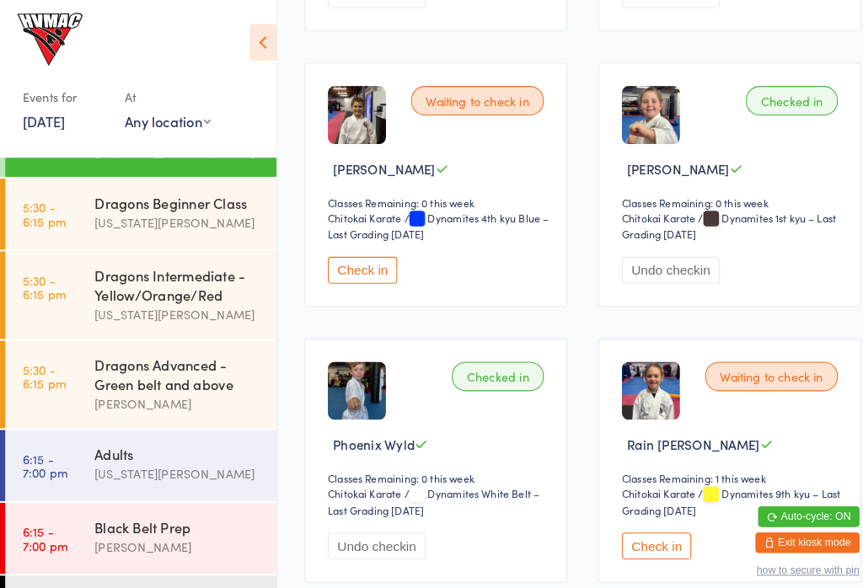
click at [187, 383] on div "Dragons Advanced - Green belt and above" at bounding box center [173, 364] width 163 height 37
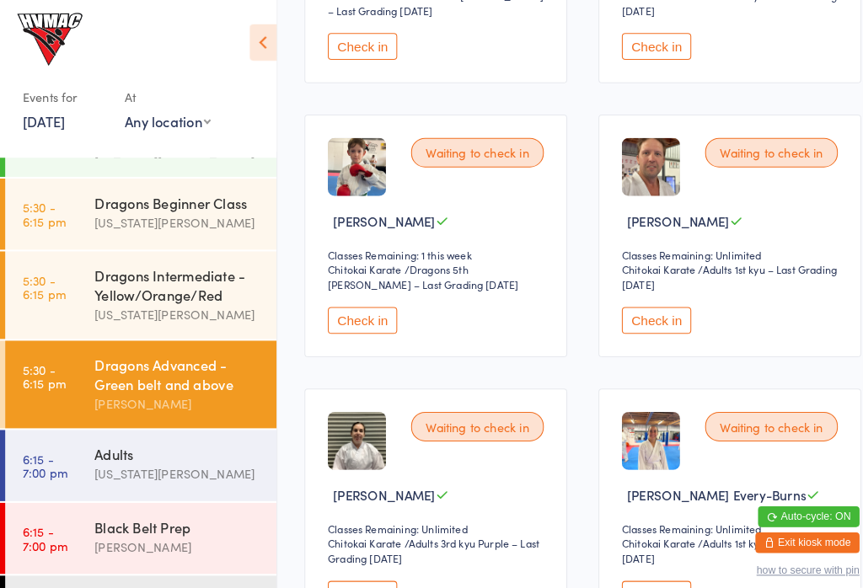
scroll to position [1146, 14]
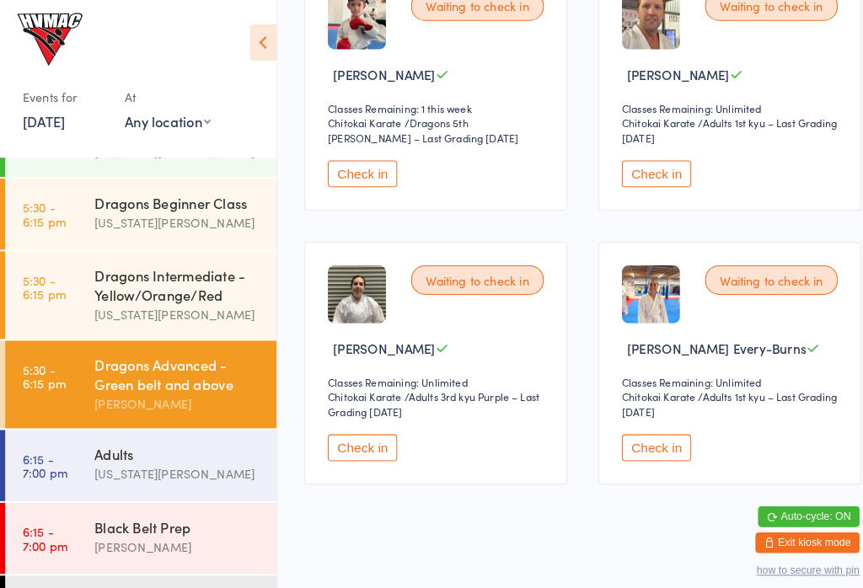
click at [347, 448] on button "Check in" at bounding box center [352, 435] width 67 height 26
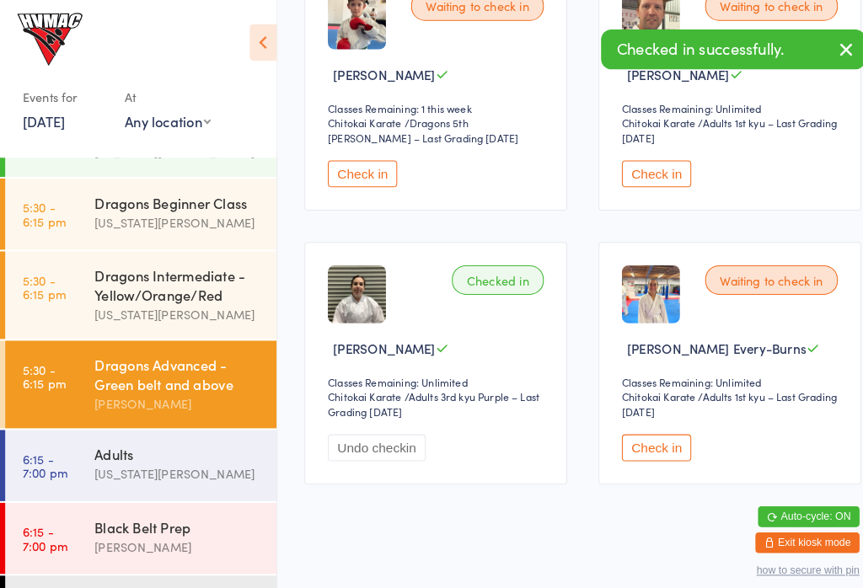
click at [137, 226] on div "[US_STATE][PERSON_NAME]" at bounding box center [173, 216] width 163 height 19
